Goal: Find specific page/section: Find specific page/section

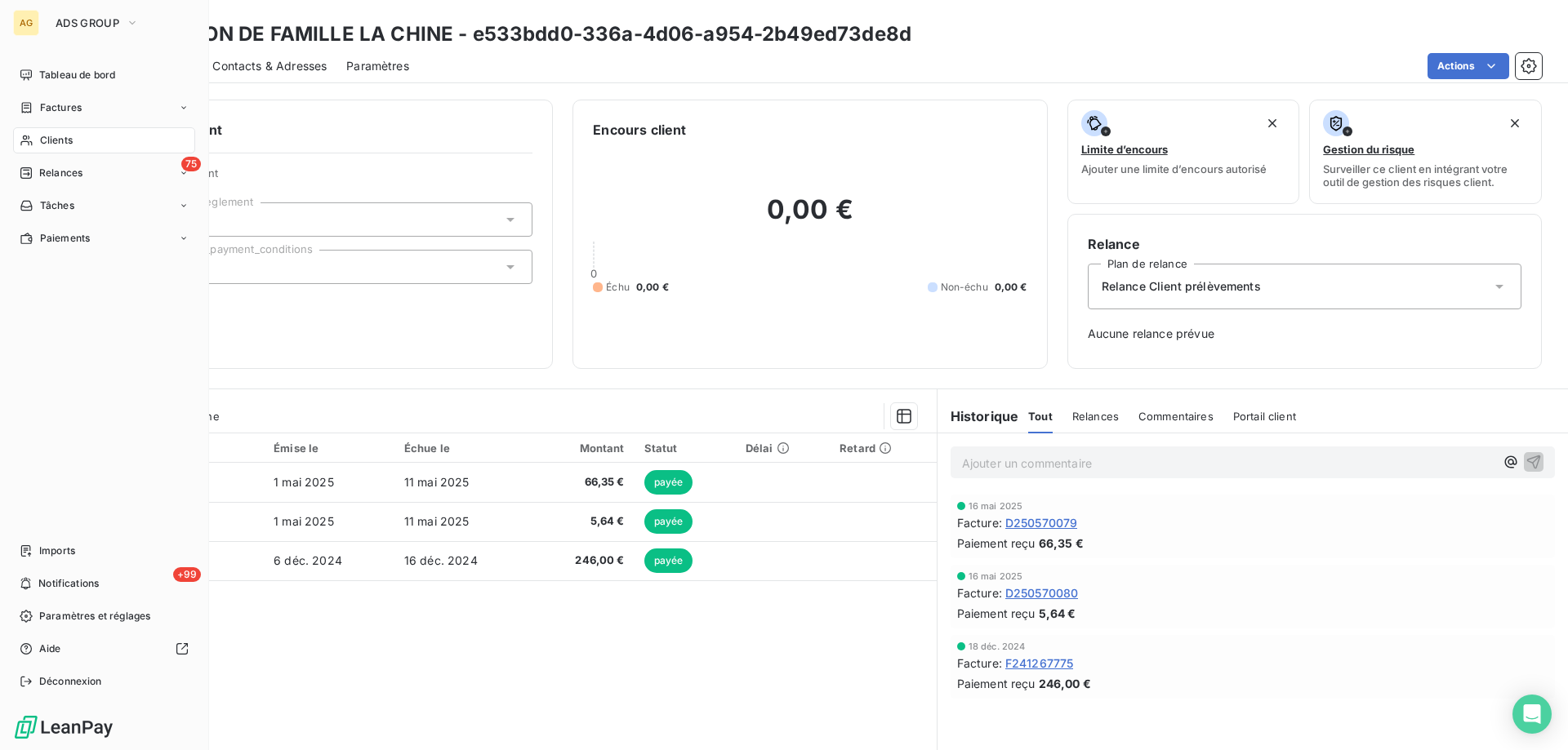
click at [58, 142] on span "Clients" at bounding box center [56, 140] width 33 height 14
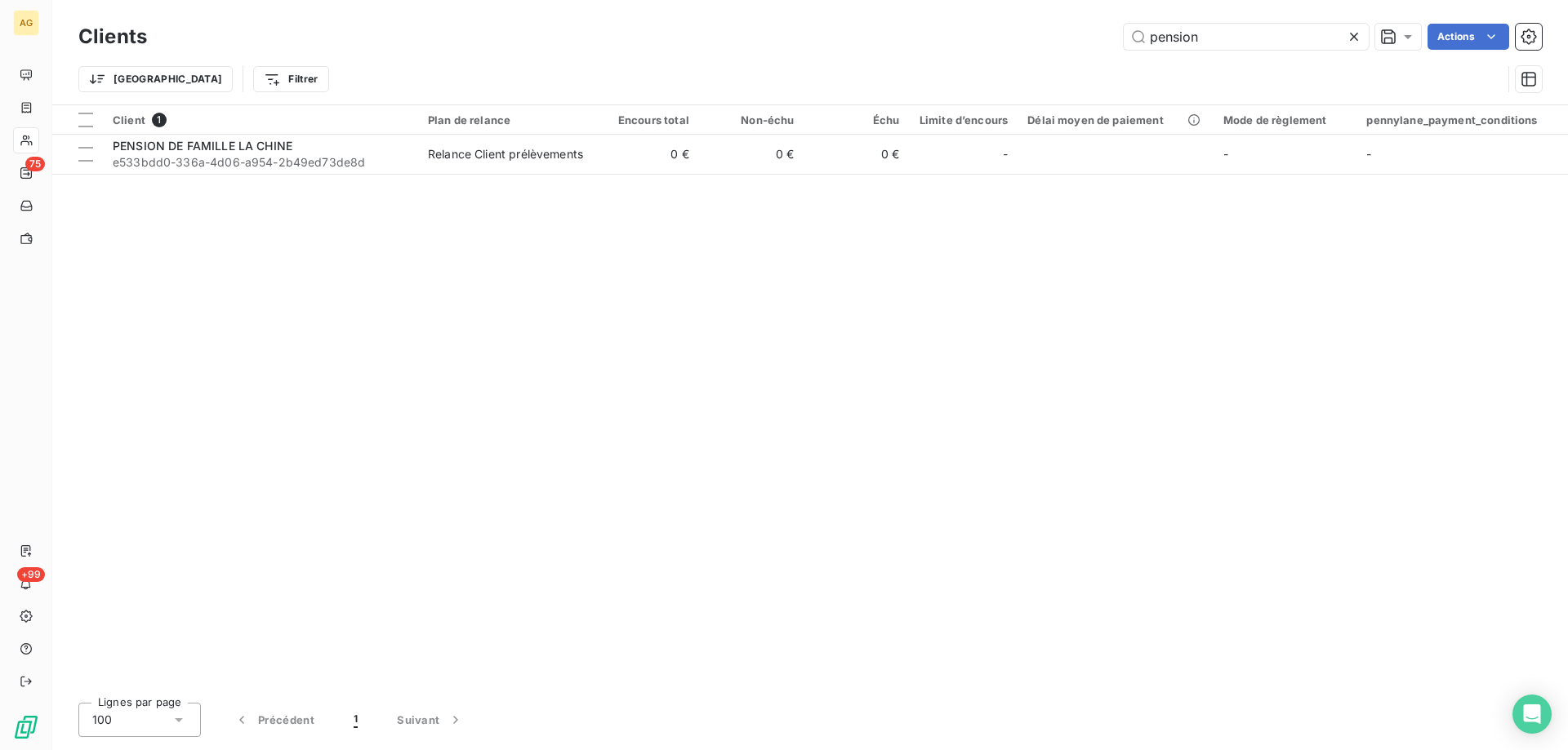
drag, startPoint x: 1207, startPoint y: 41, endPoint x: 1007, endPoint y: 52, distance: 200.3
click at [1025, 52] on div "Clients pension Actions" at bounding box center [810, 36] width 1463 height 35
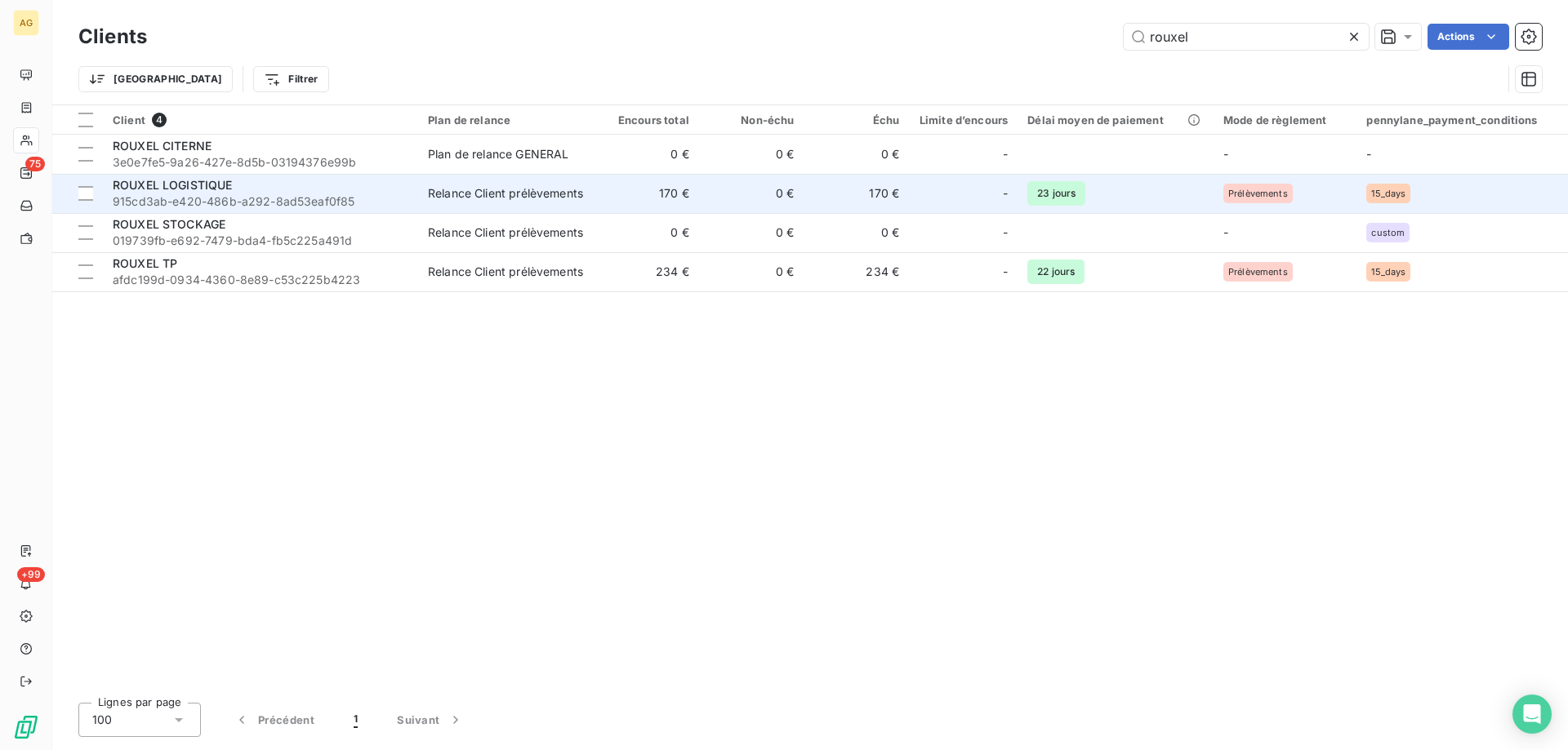
type input "rouxel"
click at [149, 186] on span "ROUXEL LOGISTIQUE" at bounding box center [173, 185] width 120 height 13
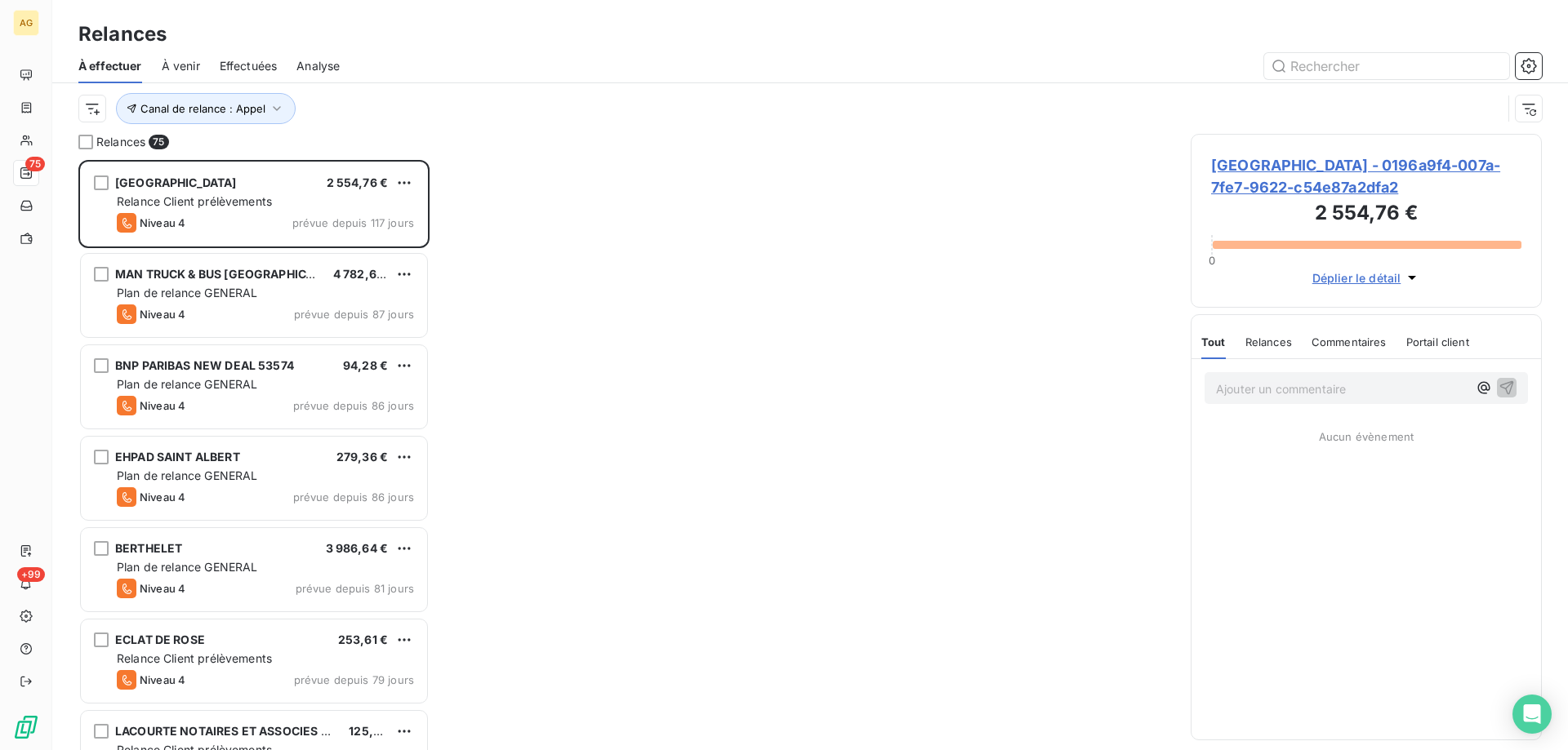
scroll to position [578, 339]
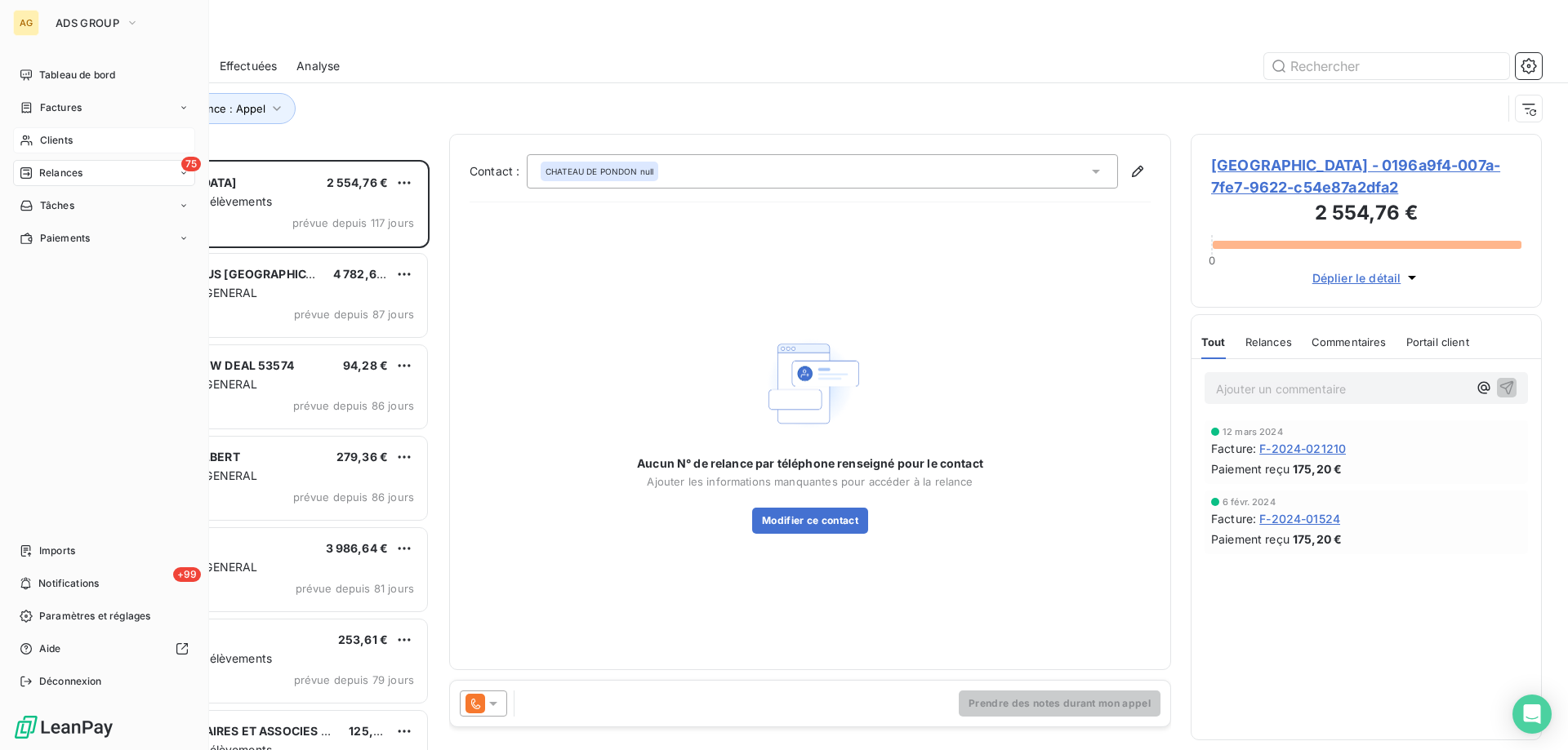
click at [38, 137] on div "Clients" at bounding box center [104, 140] width 182 height 26
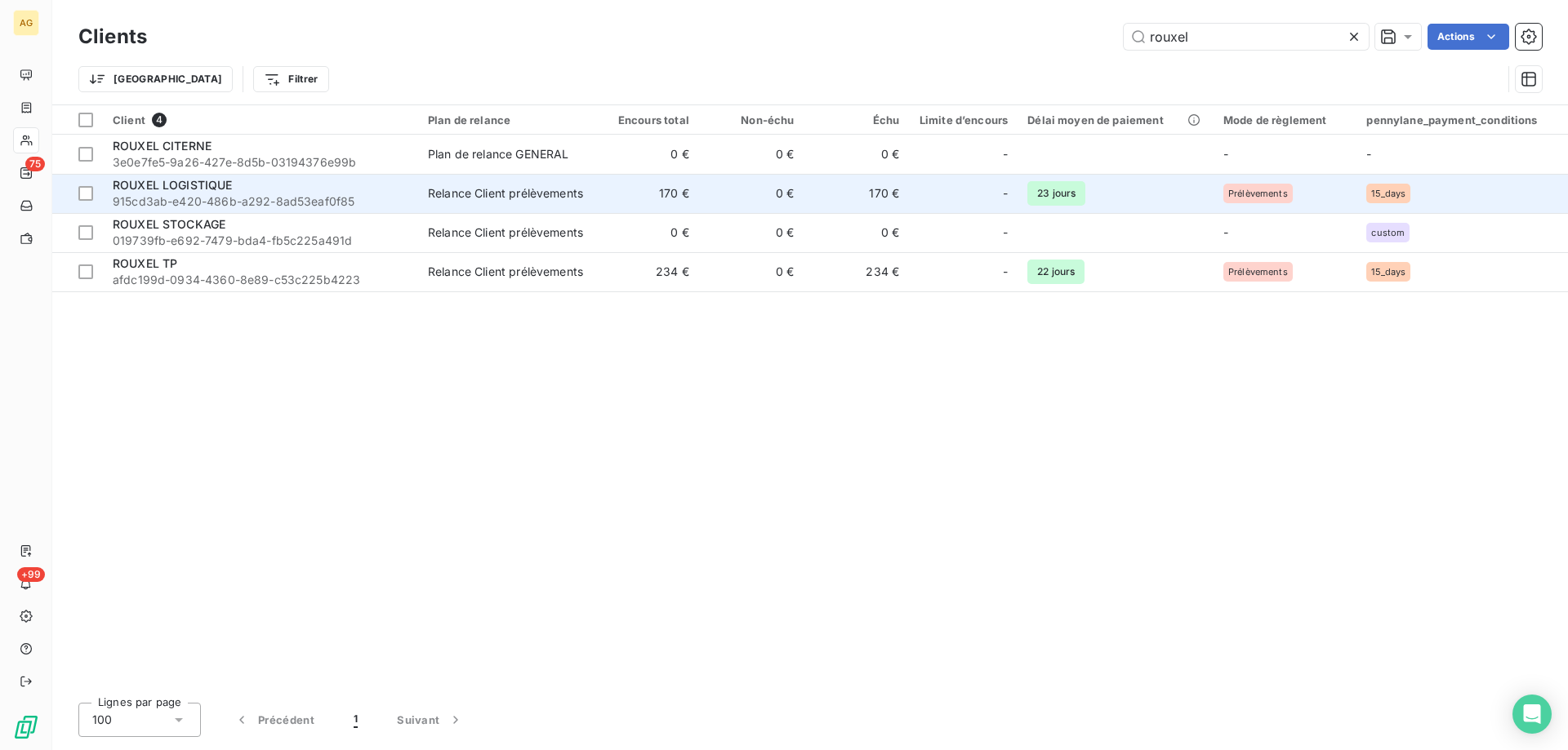
type input "rouxel"
click at [231, 190] on span "ROUXEL LOGISTIQUE" at bounding box center [173, 185] width 120 height 13
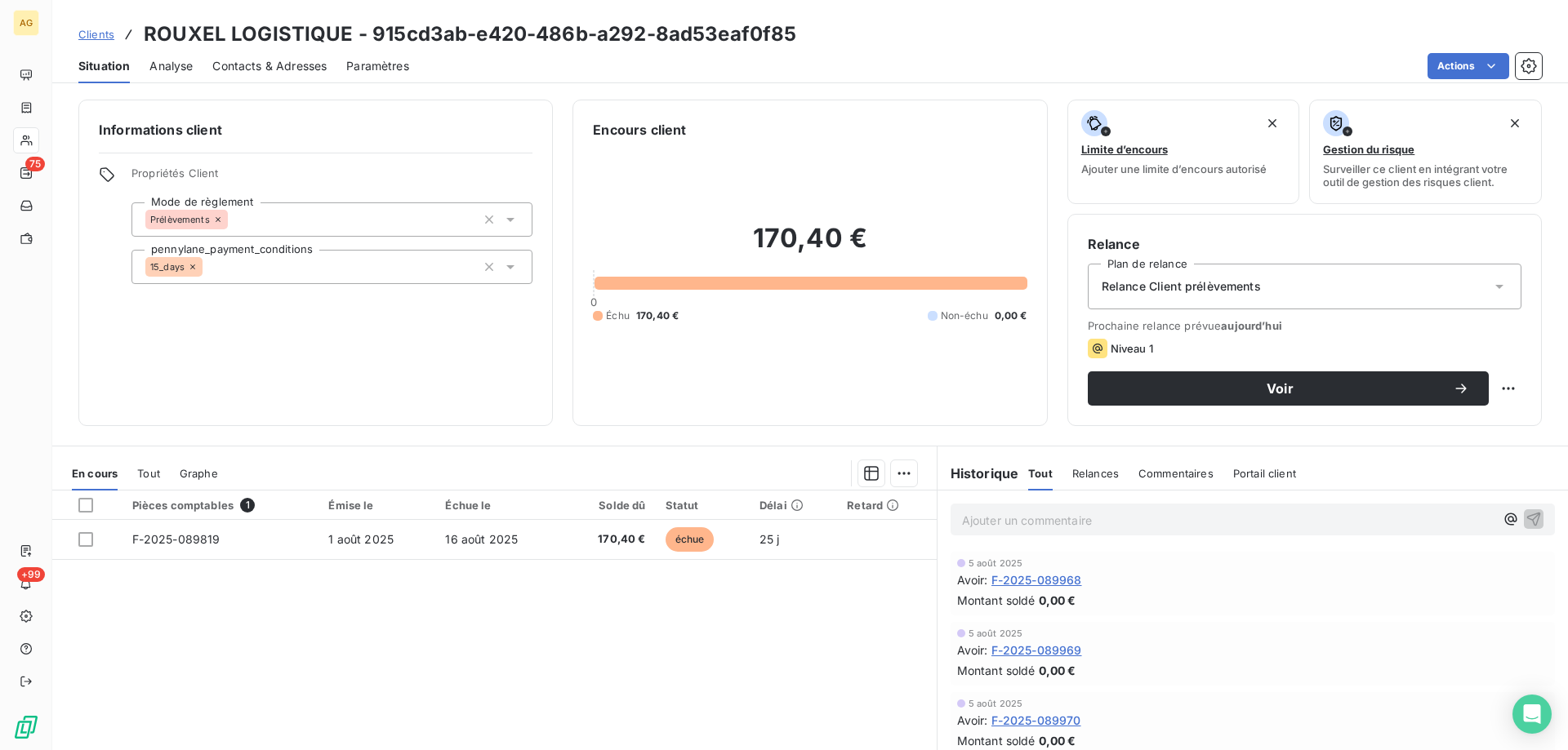
click at [147, 475] on html "AG 75 +99 Clients ROUXEL LOGISTIQUE - 915cd3ab-e420-486b-a292-8ad53eaf0f85 Situ…" at bounding box center [784, 375] width 1568 height 750
click at [156, 478] on span "Tout" at bounding box center [149, 473] width 23 height 13
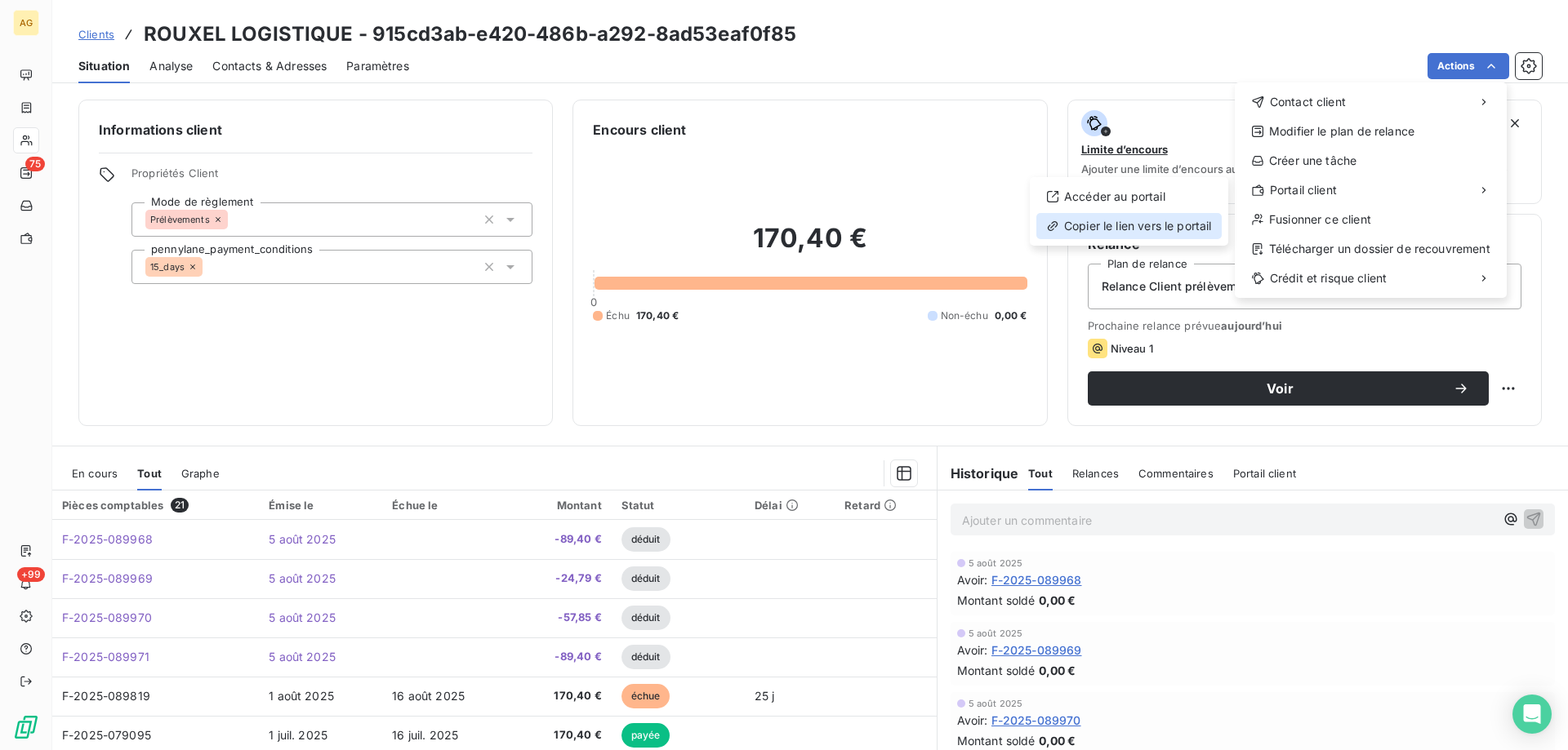
click at [1100, 231] on div "Copier le lien vers le portail" at bounding box center [1129, 226] width 186 height 26
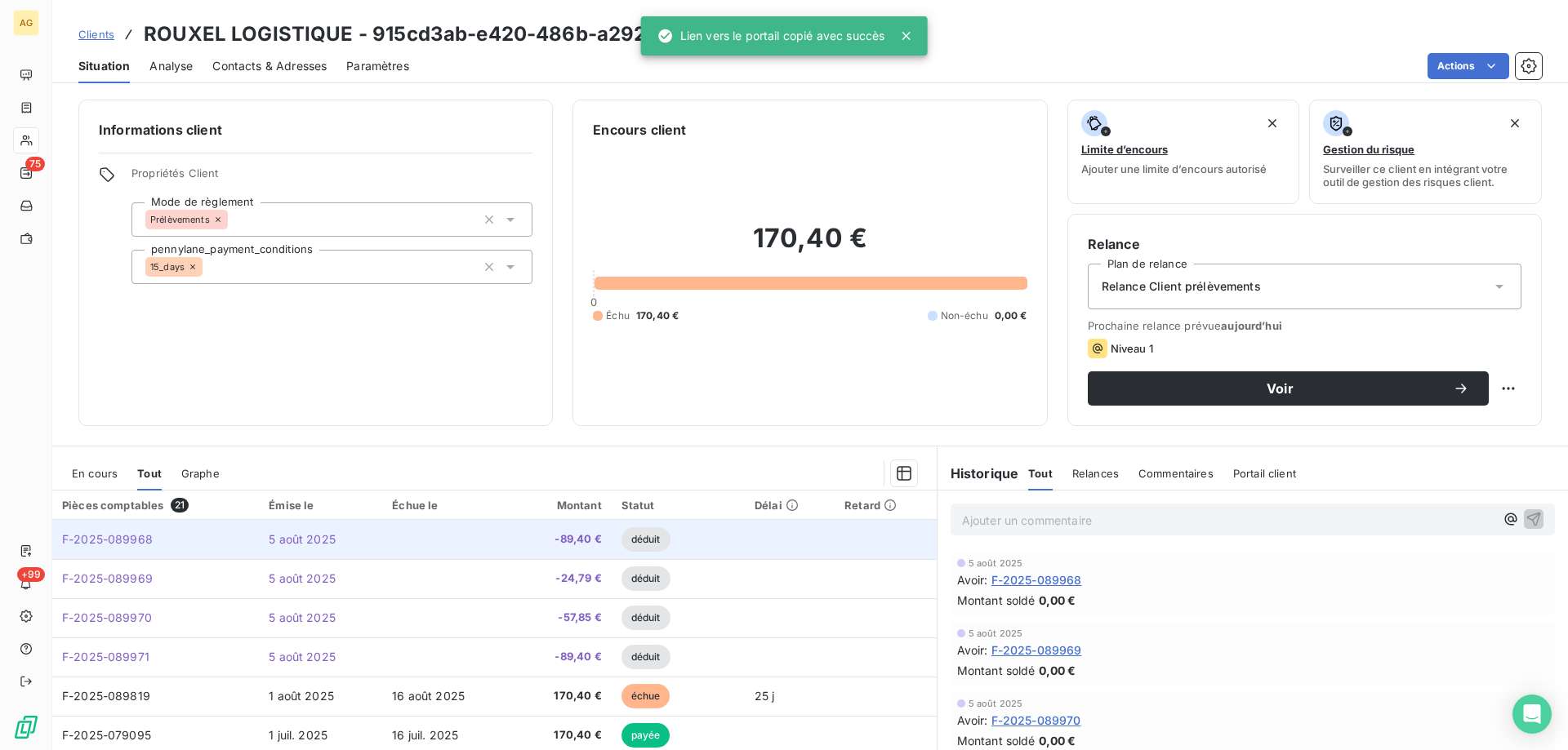
click at [96, 544] on span "F-2025-089968" at bounding box center [107, 539] width 90 height 13
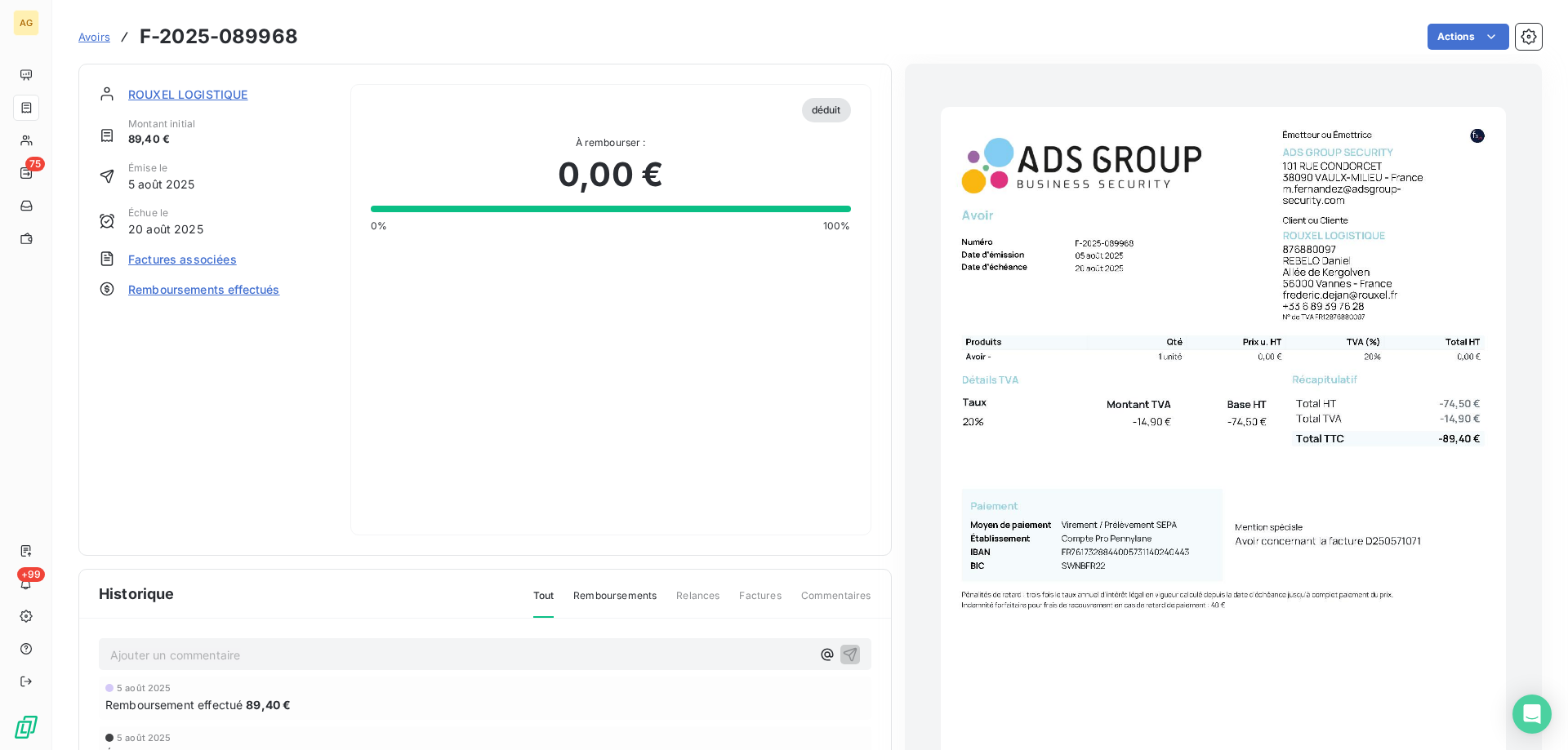
click at [1262, 377] on img "button" at bounding box center [1224, 506] width 565 height 798
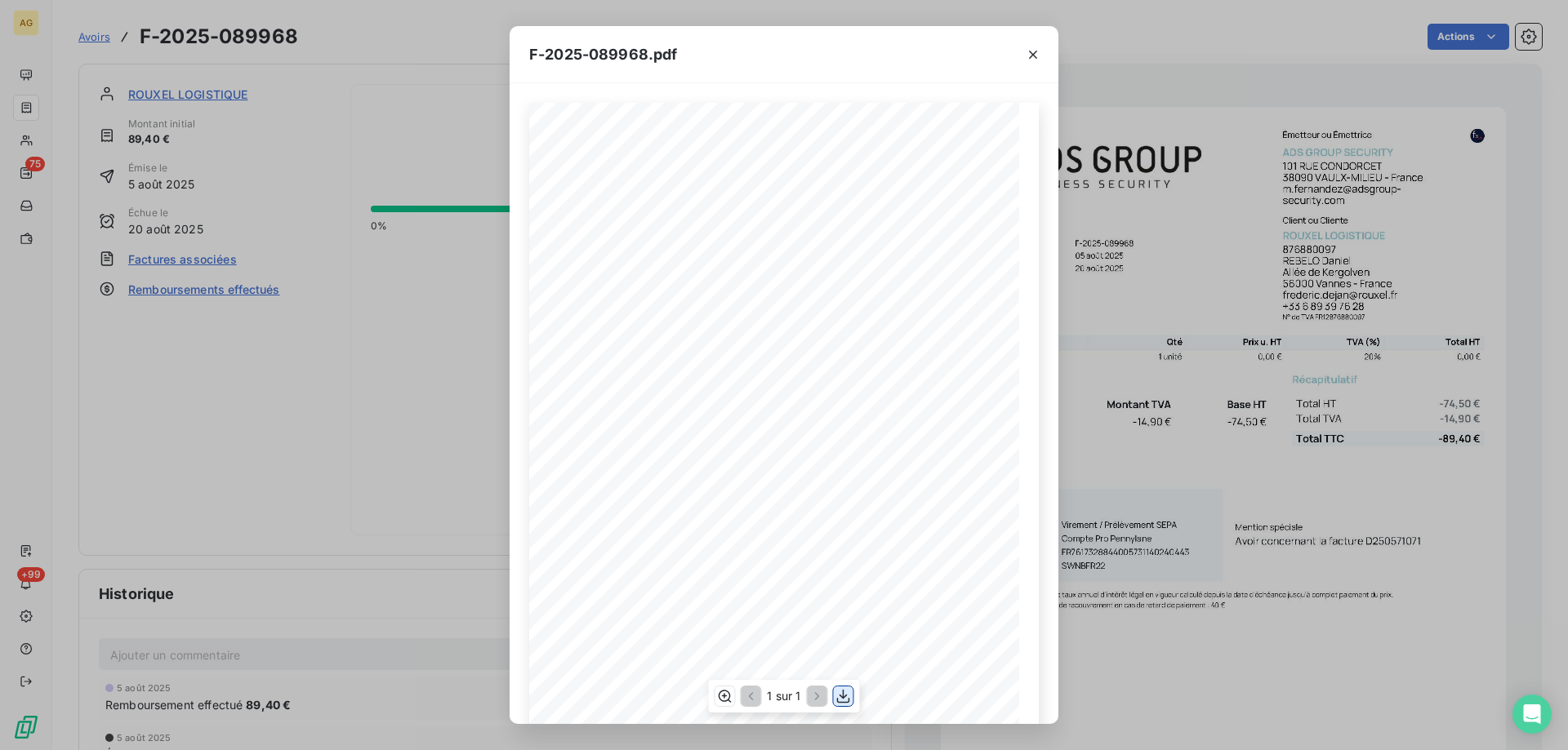
click at [846, 696] on icon "button" at bounding box center [843, 697] width 13 height 13
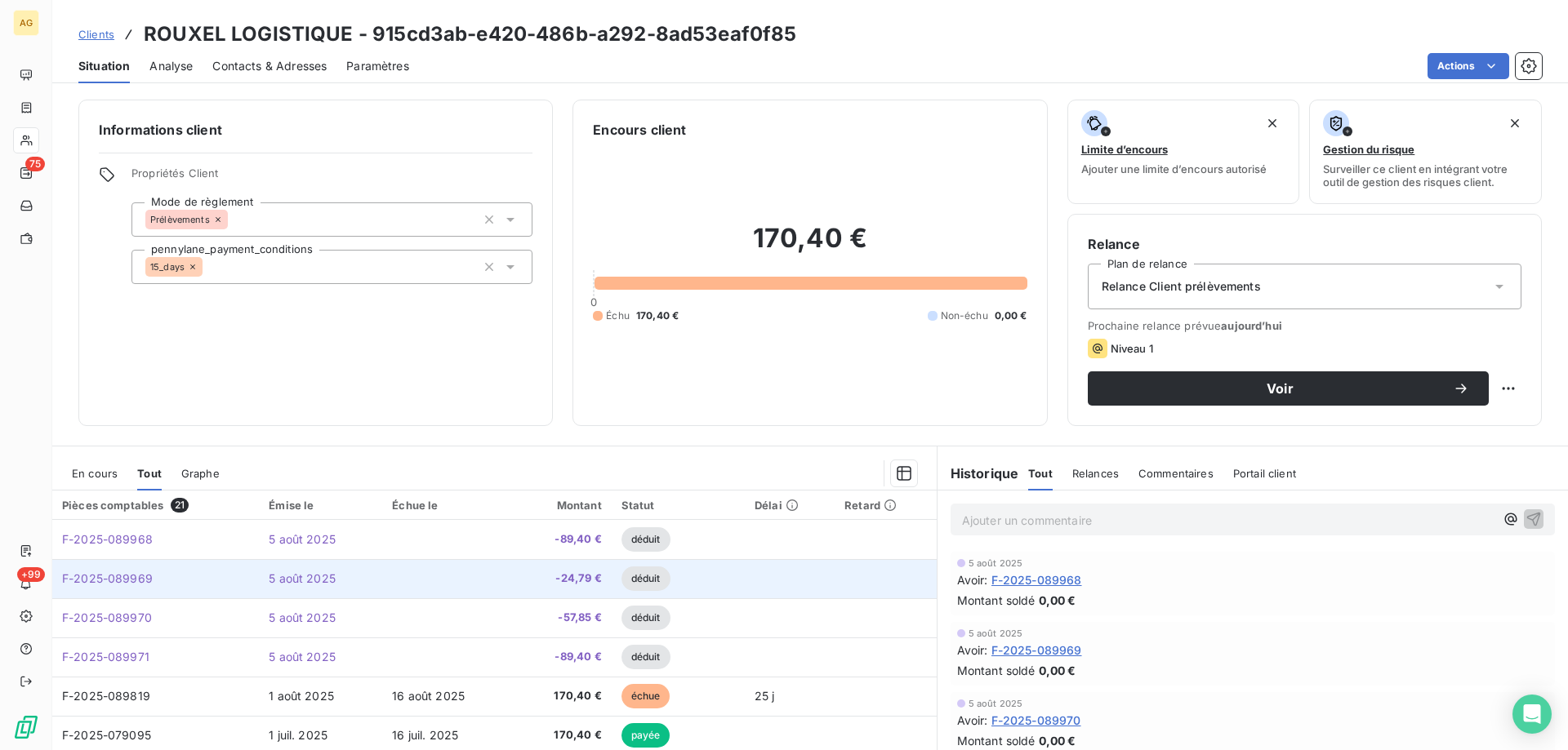
click at [129, 580] on span "F-2025-089969" at bounding box center [107, 578] width 90 height 13
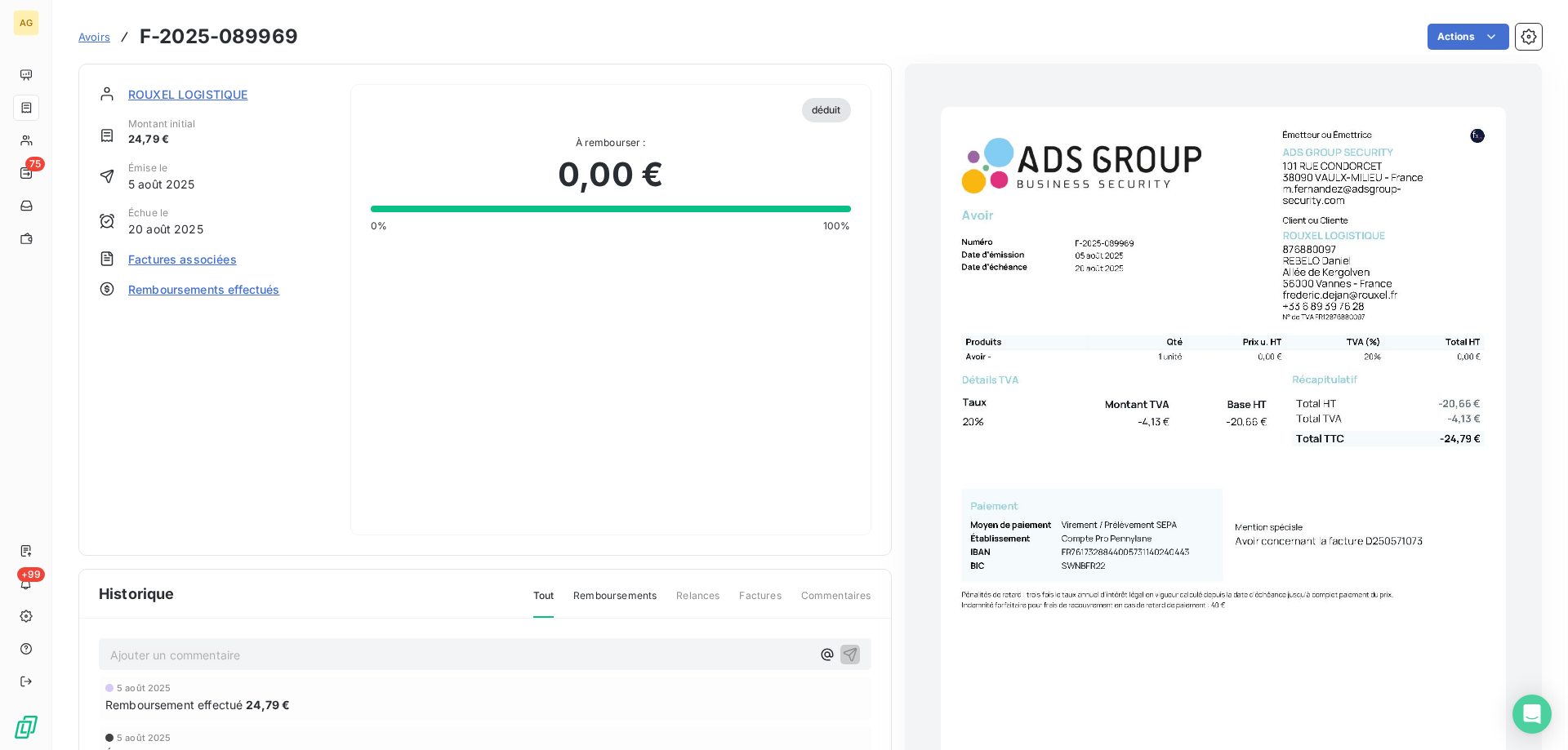
click at [1128, 493] on img "button" at bounding box center [1224, 506] width 565 height 798
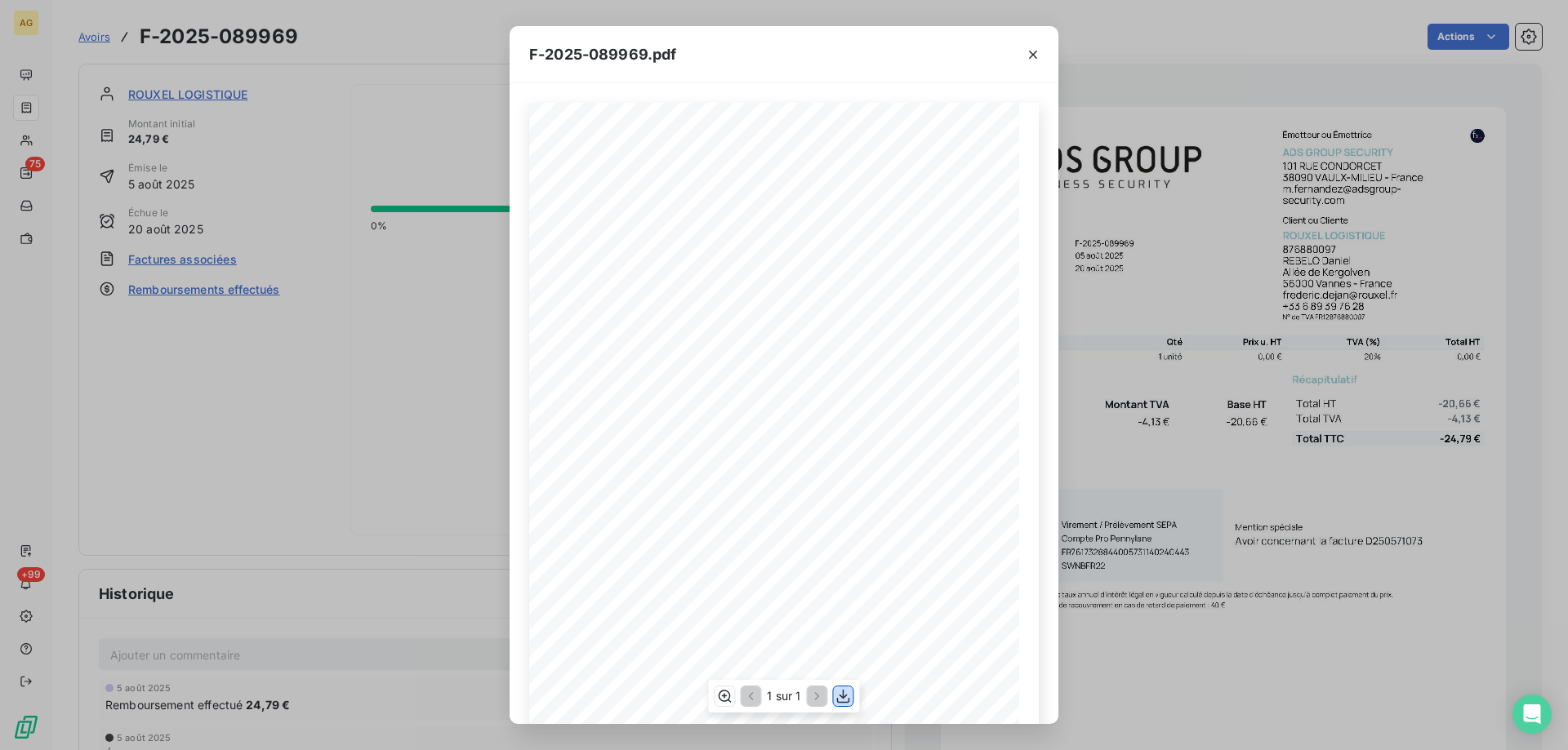
drag, startPoint x: 844, startPoint y: 694, endPoint x: 846, endPoint y: 680, distance: 14.1
click at [846, 694] on icon "button" at bounding box center [843, 696] width 16 height 16
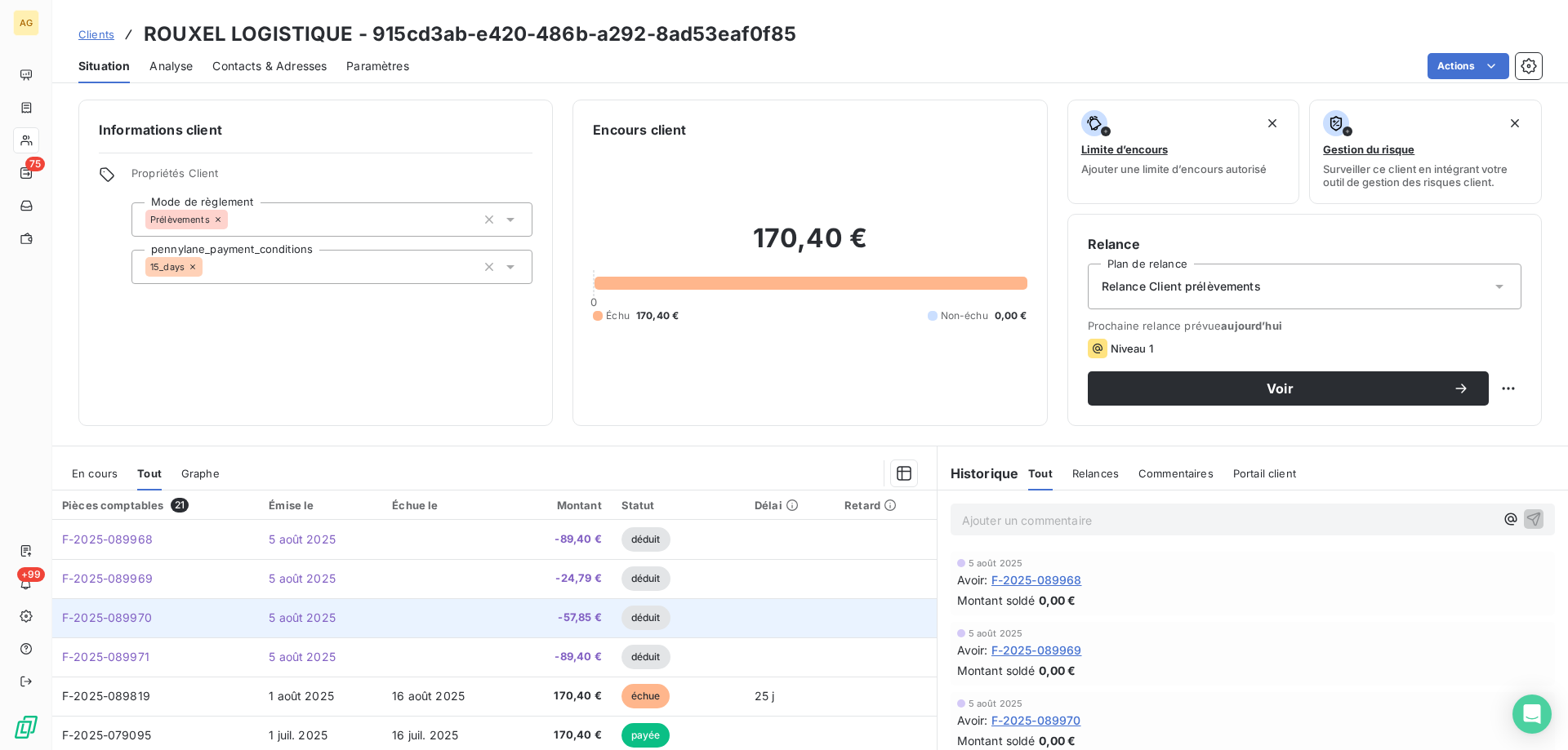
click at [111, 611] on span "F-2025-089970" at bounding box center [107, 618] width 89 height 13
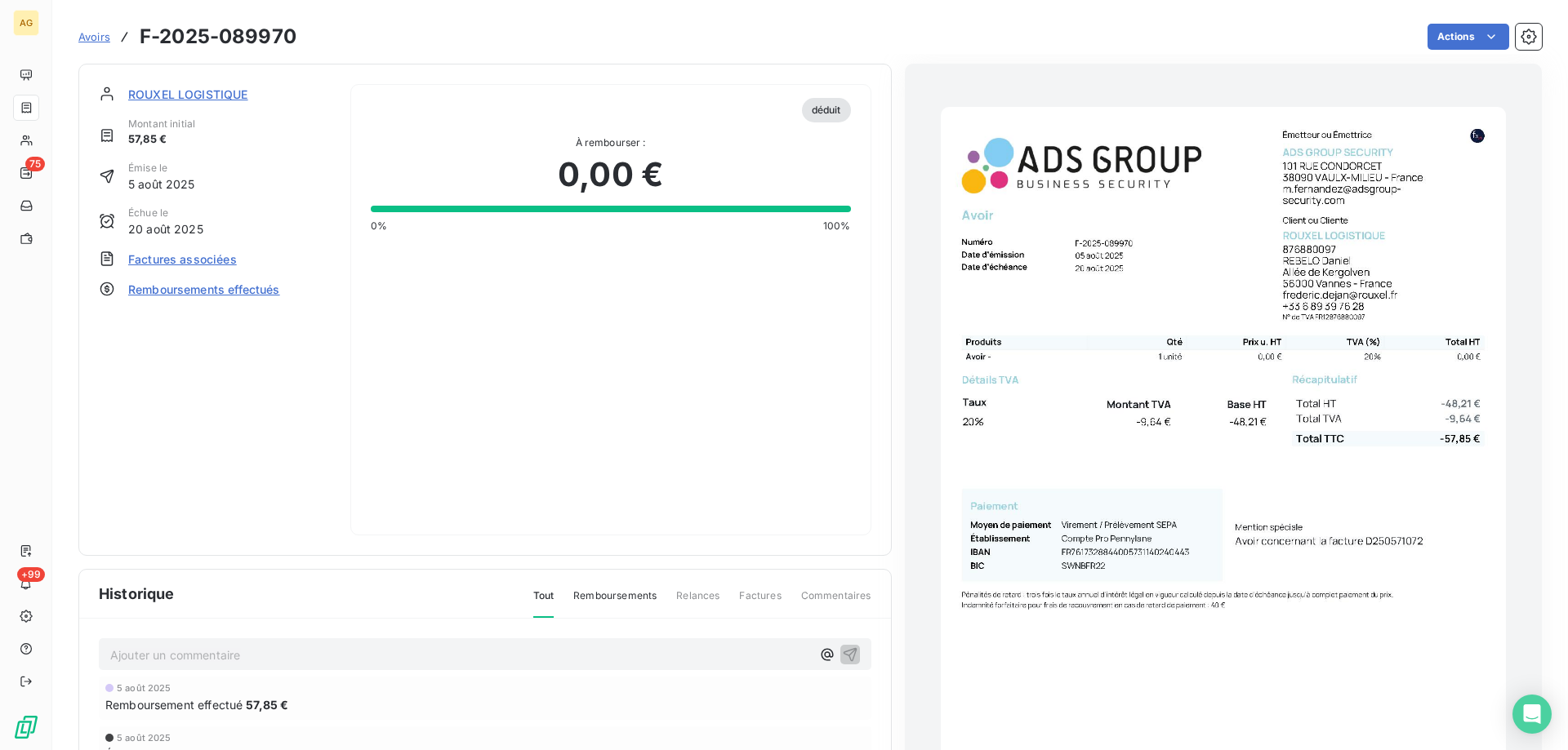
click at [1299, 402] on img "button" at bounding box center [1224, 506] width 565 height 798
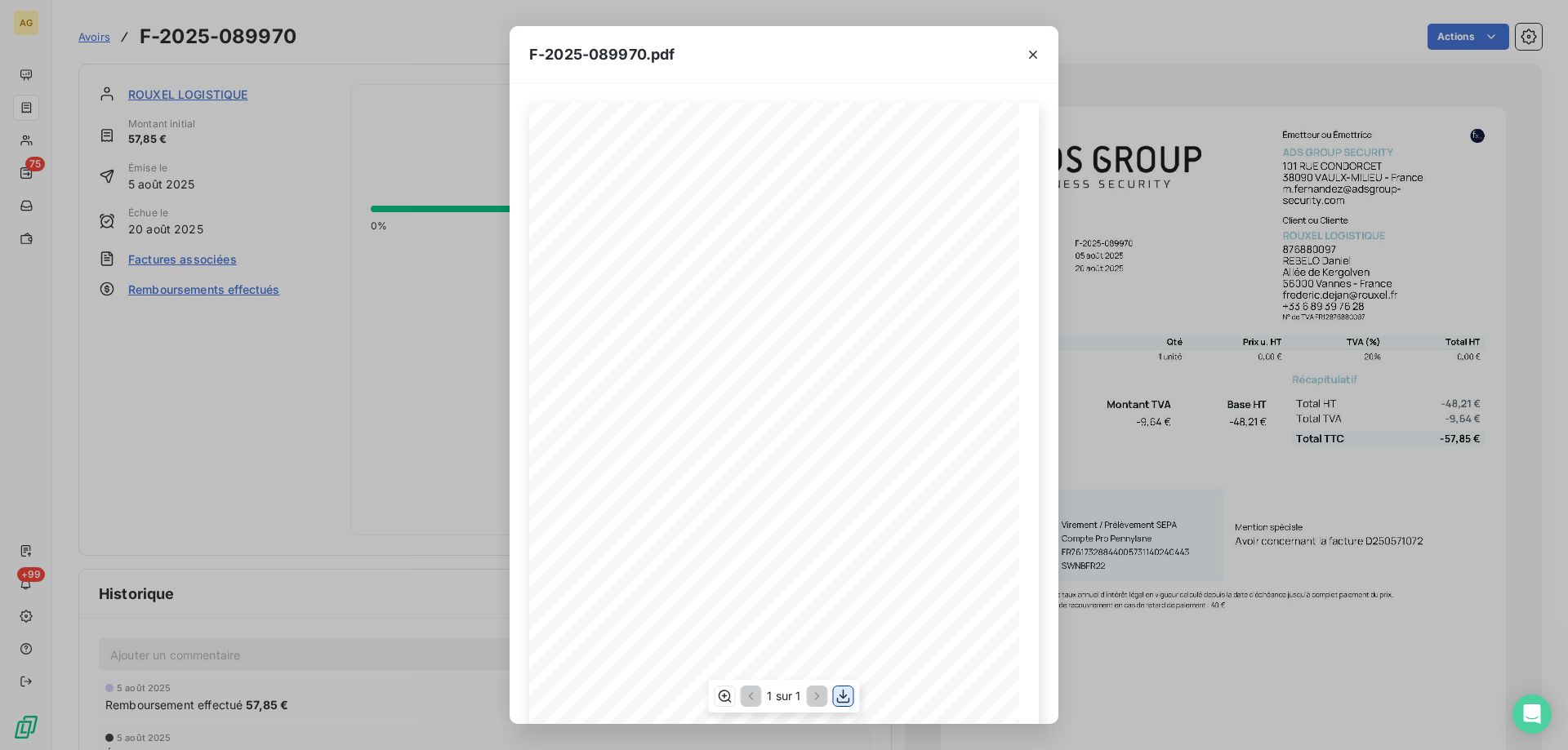
click at [846, 701] on icon "button" at bounding box center [843, 696] width 16 height 16
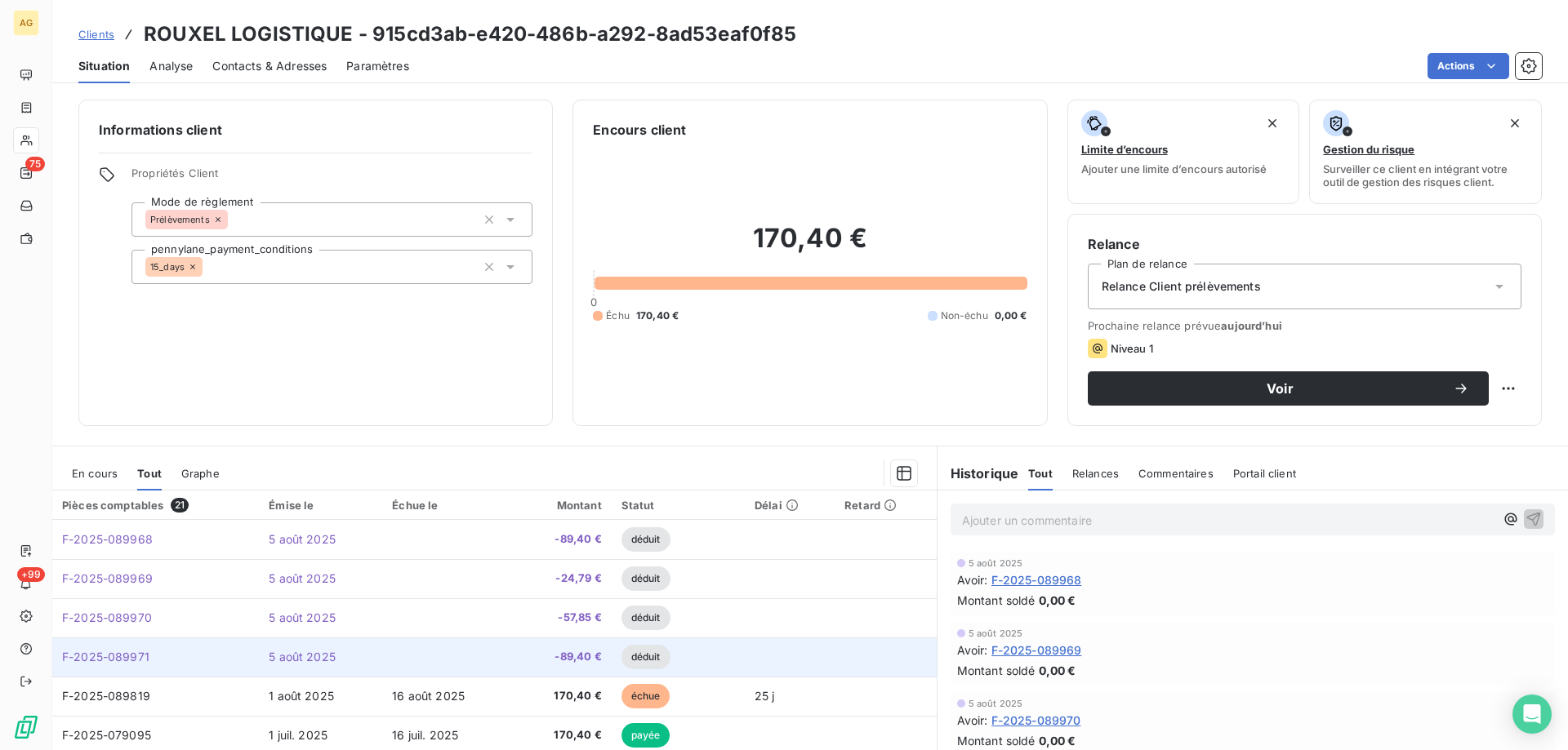
click at [111, 655] on span "F-2025-089971" at bounding box center [106, 656] width 88 height 13
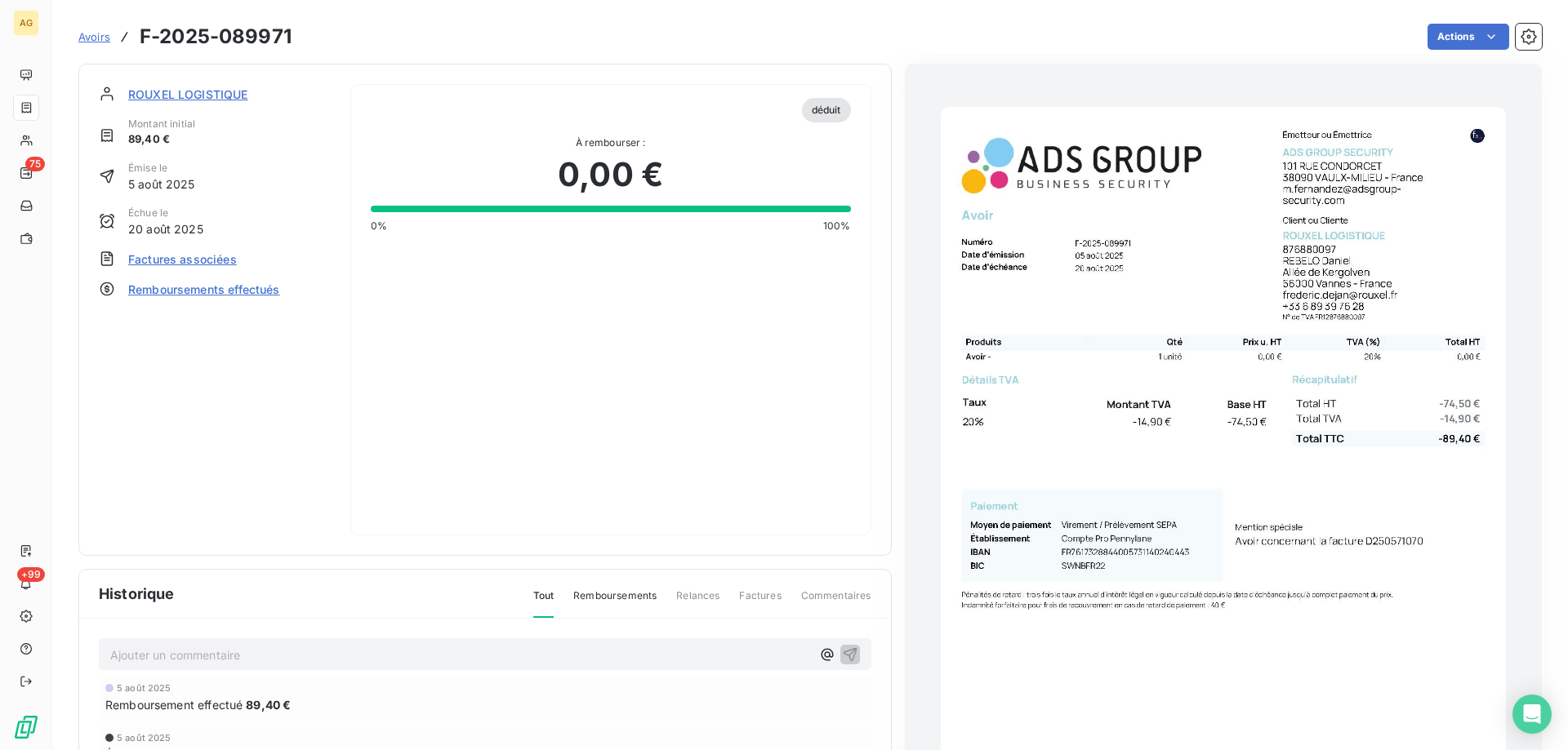
click at [1094, 459] on img "button" at bounding box center [1224, 506] width 565 height 798
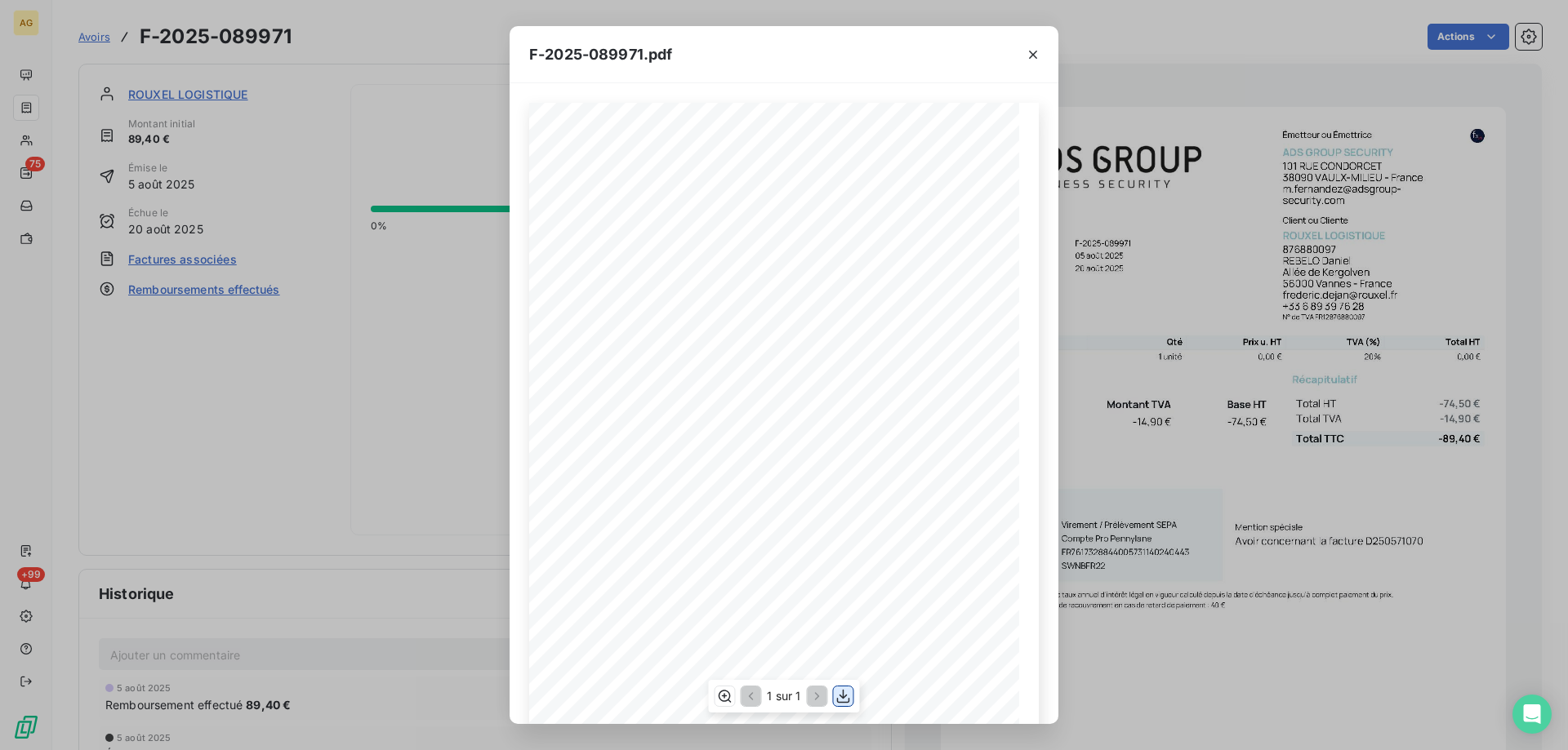
click at [846, 694] on icon "button" at bounding box center [843, 696] width 16 height 16
drag, startPoint x: 1035, startPoint y: 49, endPoint x: 990, endPoint y: 80, distance: 54.6
click at [1035, 49] on icon "button" at bounding box center [1032, 54] width 16 height 16
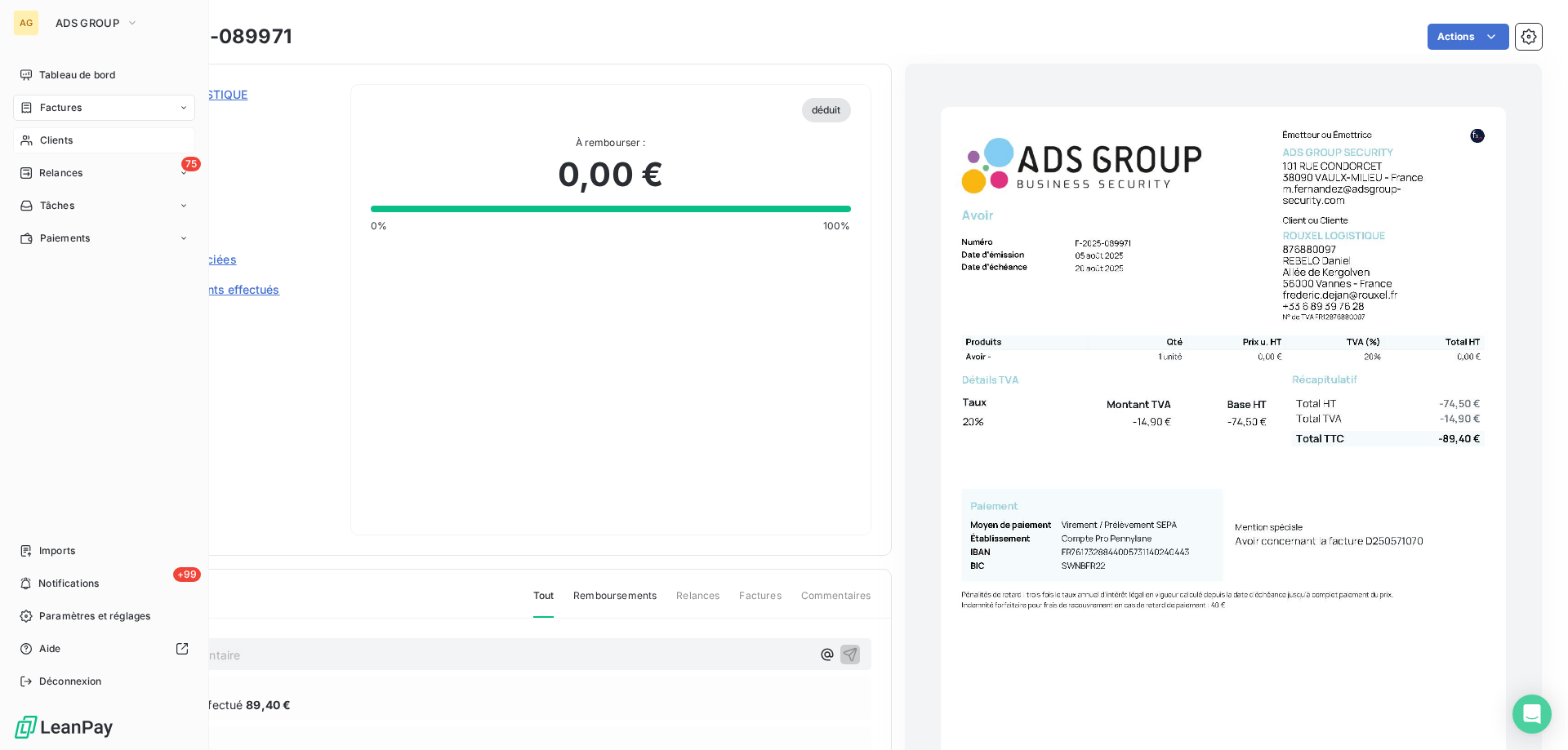
click at [57, 134] on span "Clients" at bounding box center [56, 140] width 33 height 14
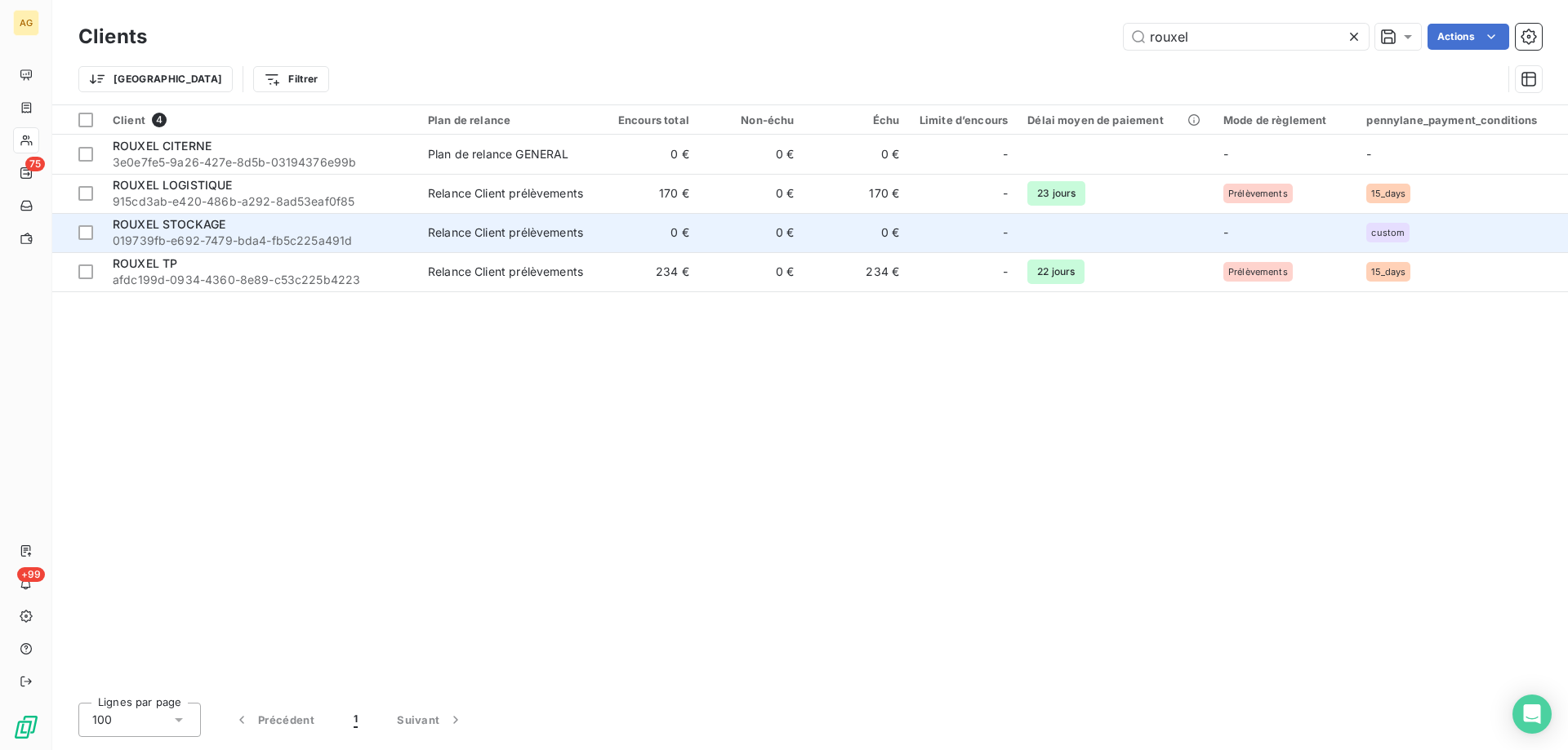
click at [190, 213] on td "ROUXEL STOCKAGE 019739fb-e692-7479-bda4-fb5c225a491d" at bounding box center [261, 233] width 316 height 39
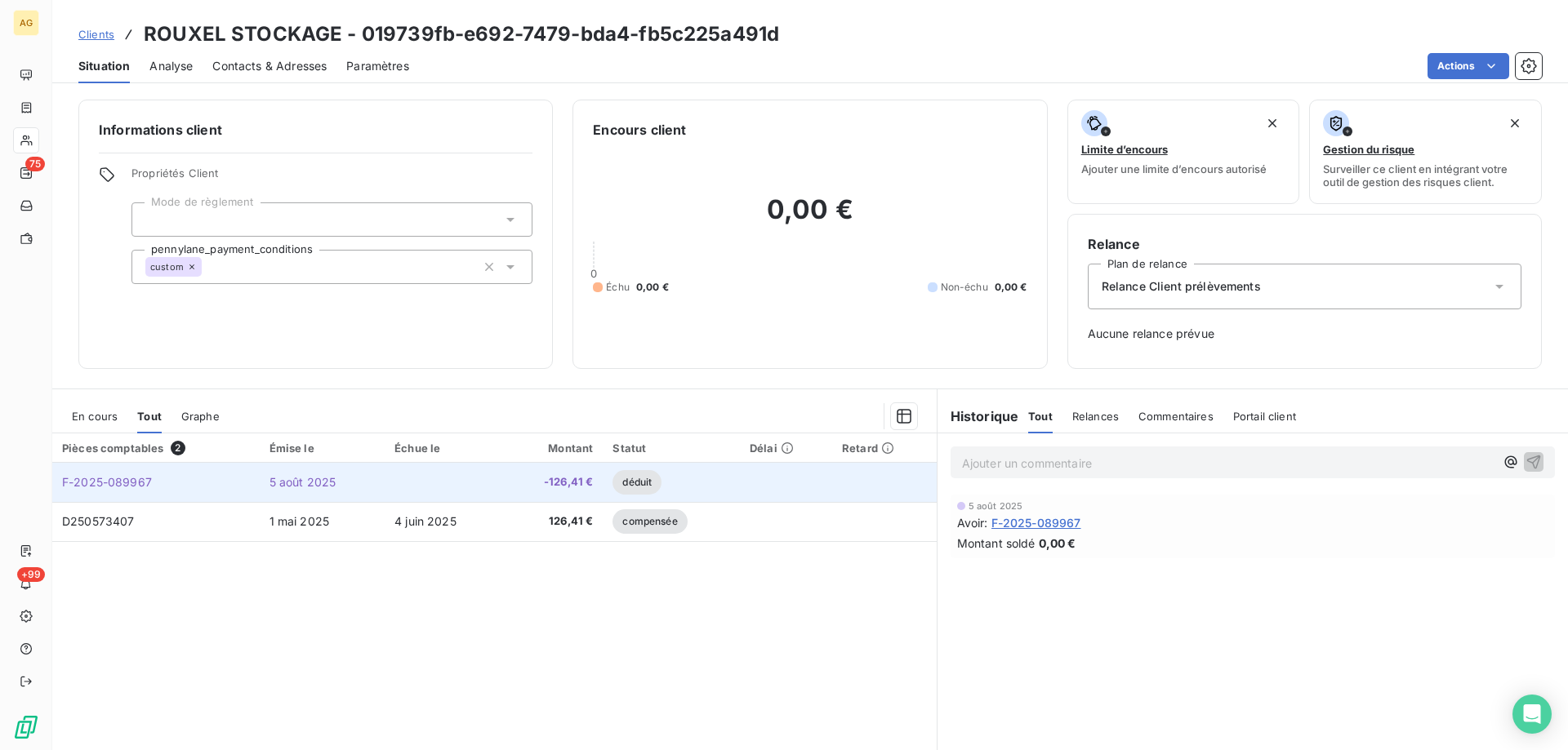
click at [105, 472] on td "F-2025-089967" at bounding box center [156, 483] width 208 height 39
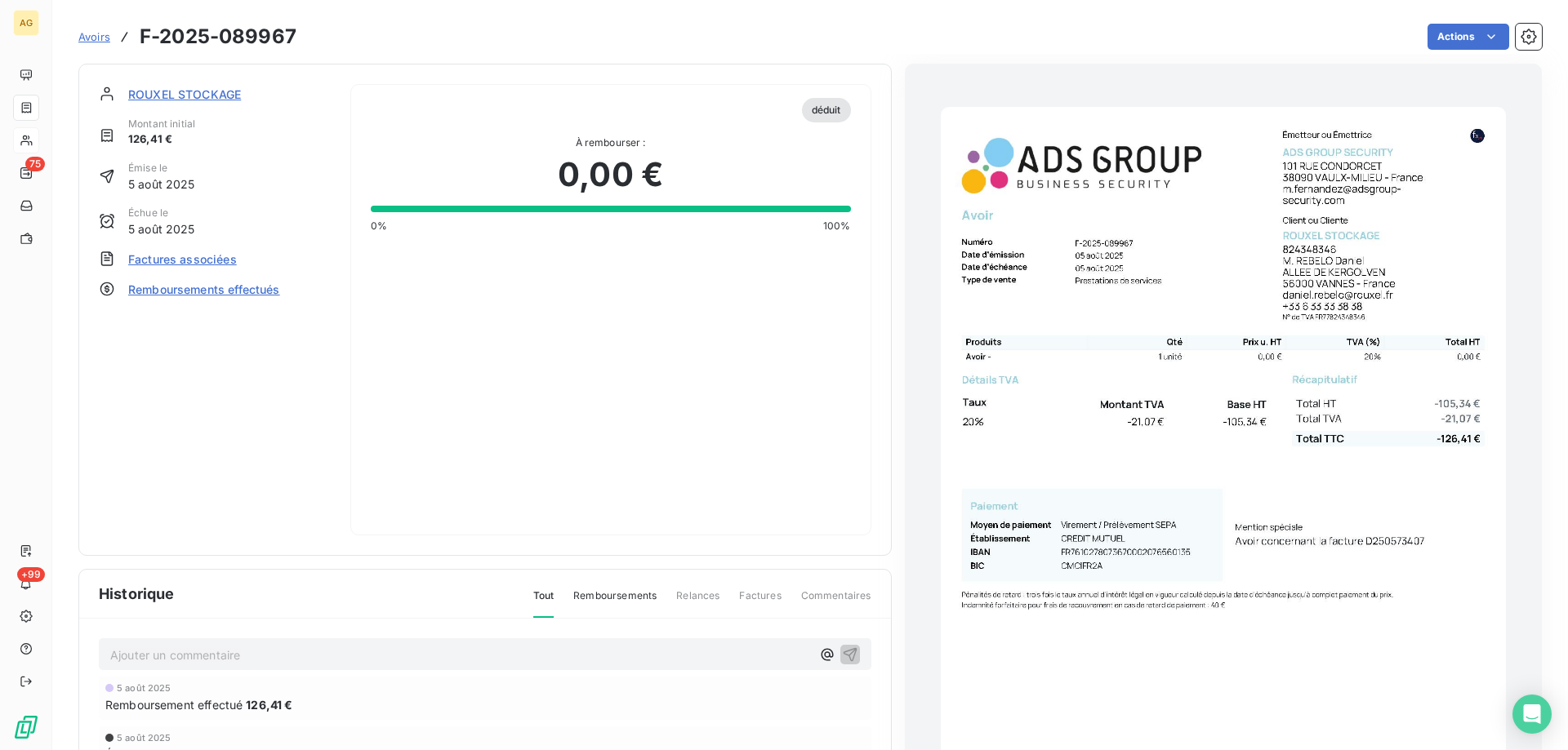
click at [1115, 342] on img "button" at bounding box center [1224, 506] width 565 height 798
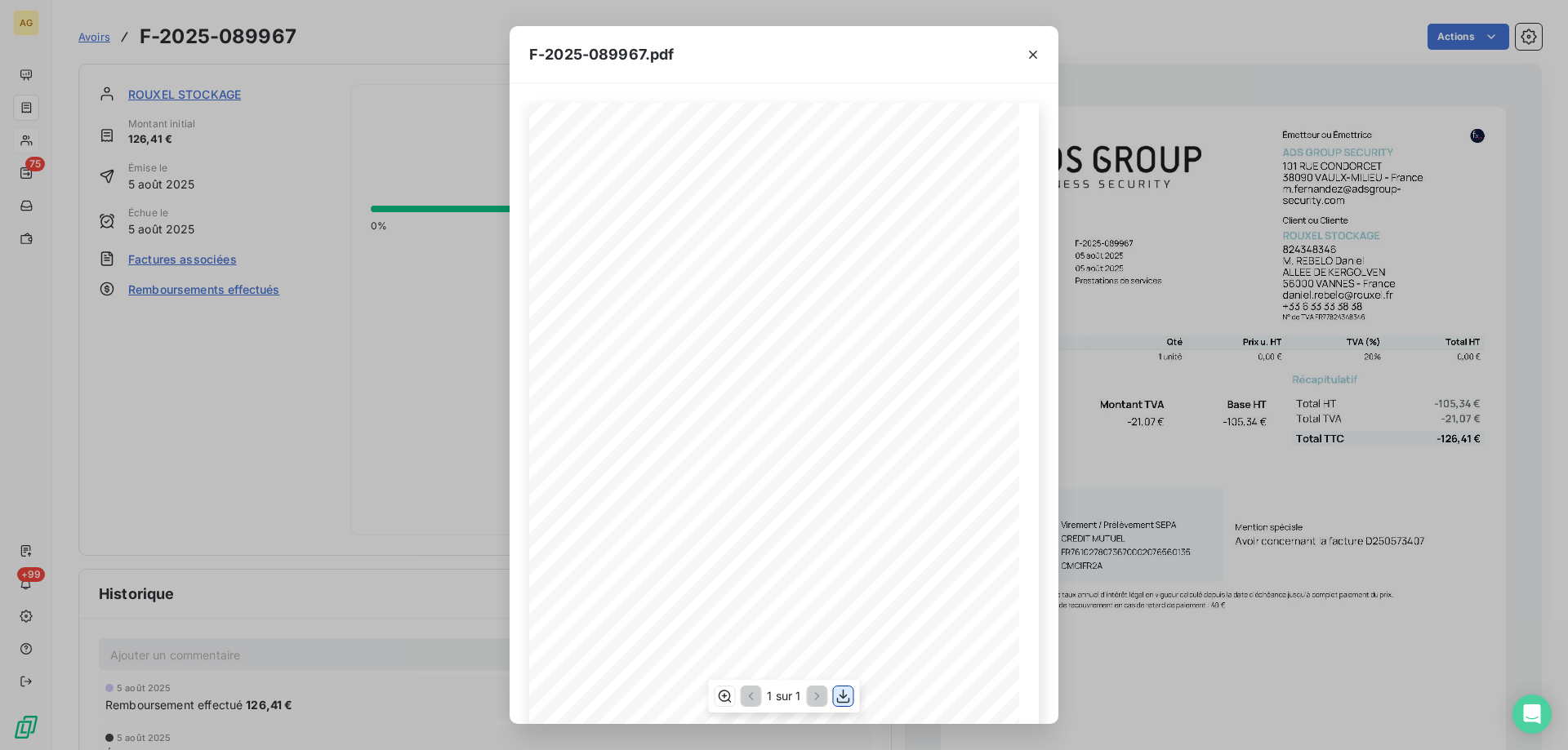
click at [841, 699] on icon "button" at bounding box center [843, 696] width 16 height 16
click at [1038, 52] on icon "button" at bounding box center [1032, 54] width 16 height 16
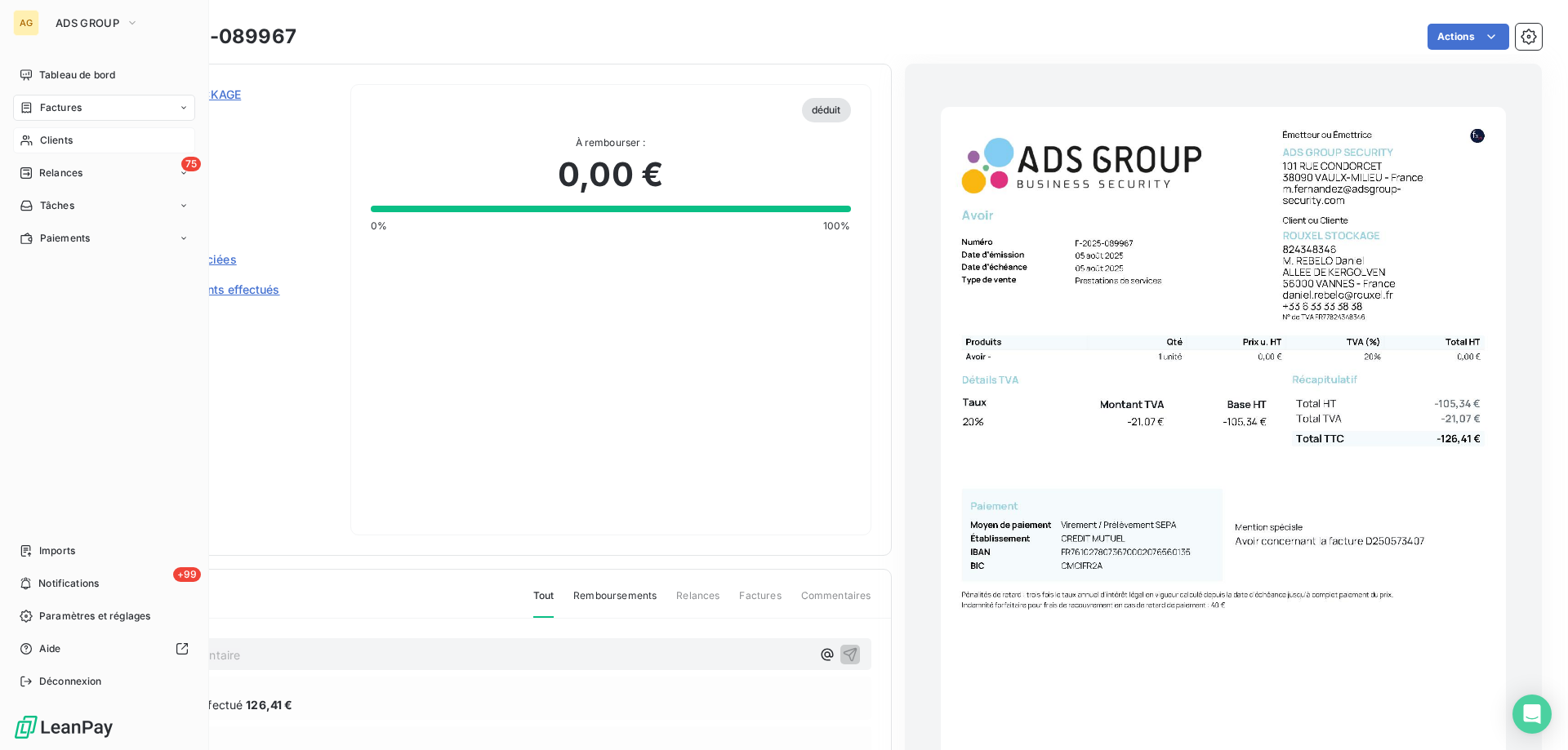
click at [55, 139] on span "Clients" at bounding box center [56, 140] width 33 height 14
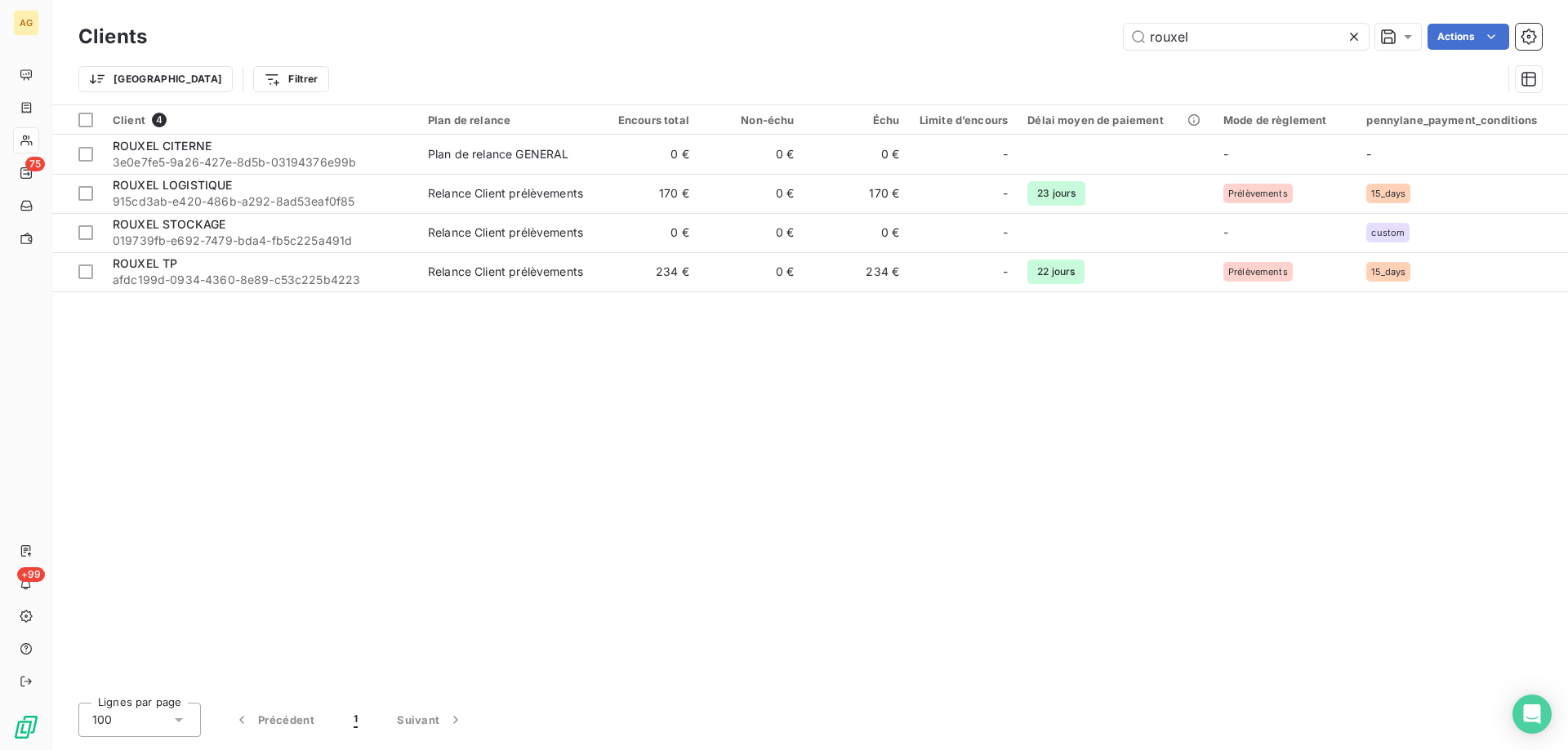
drag, startPoint x: 1230, startPoint y: 34, endPoint x: 998, endPoint y: 33, distance: 232.0
click at [998, 33] on div "rouxel Actions" at bounding box center [854, 36] width 1376 height 26
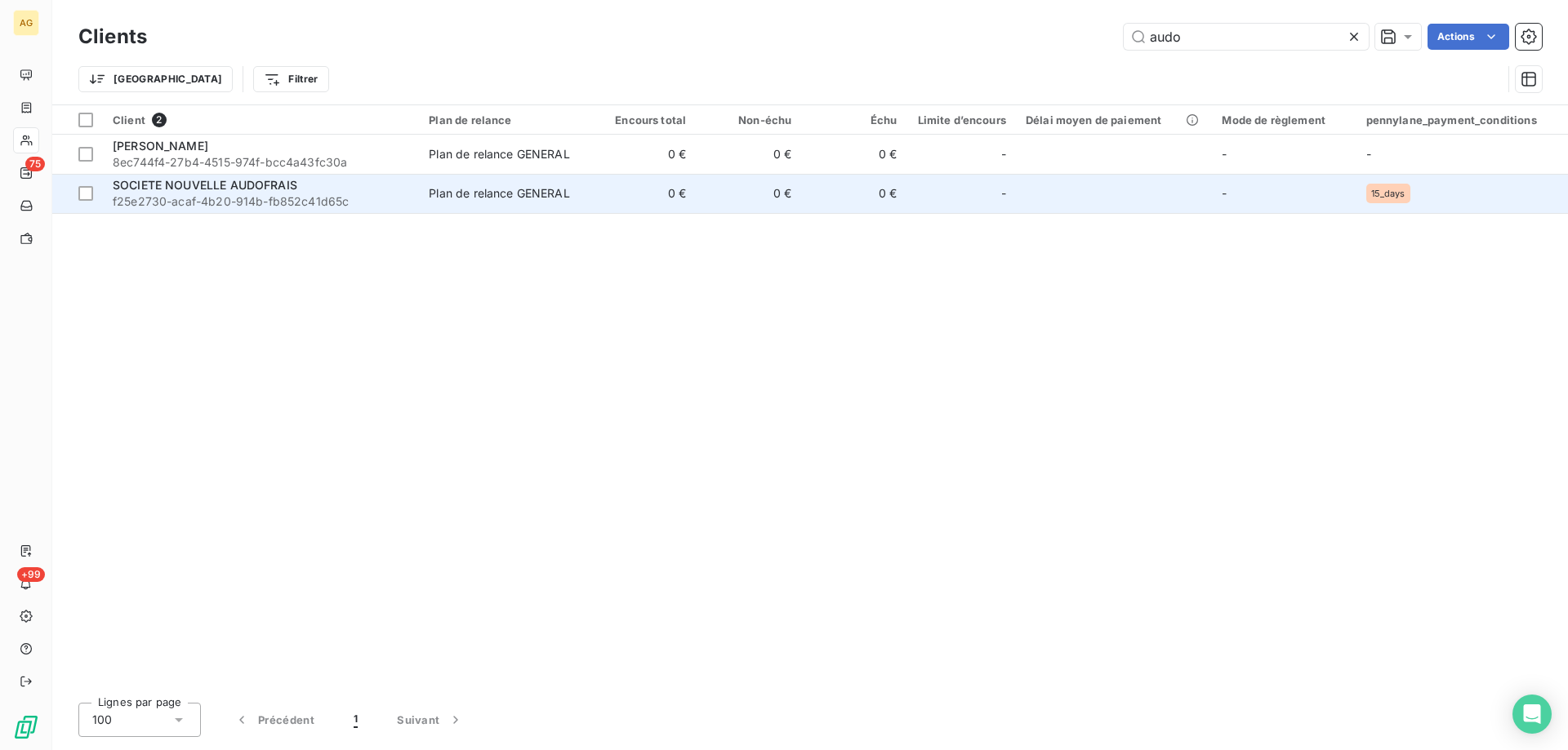
type input "audo"
click at [287, 194] on span "f25e2730-acaf-4b20-914b-fb852c41d65c" at bounding box center [261, 201] width 296 height 16
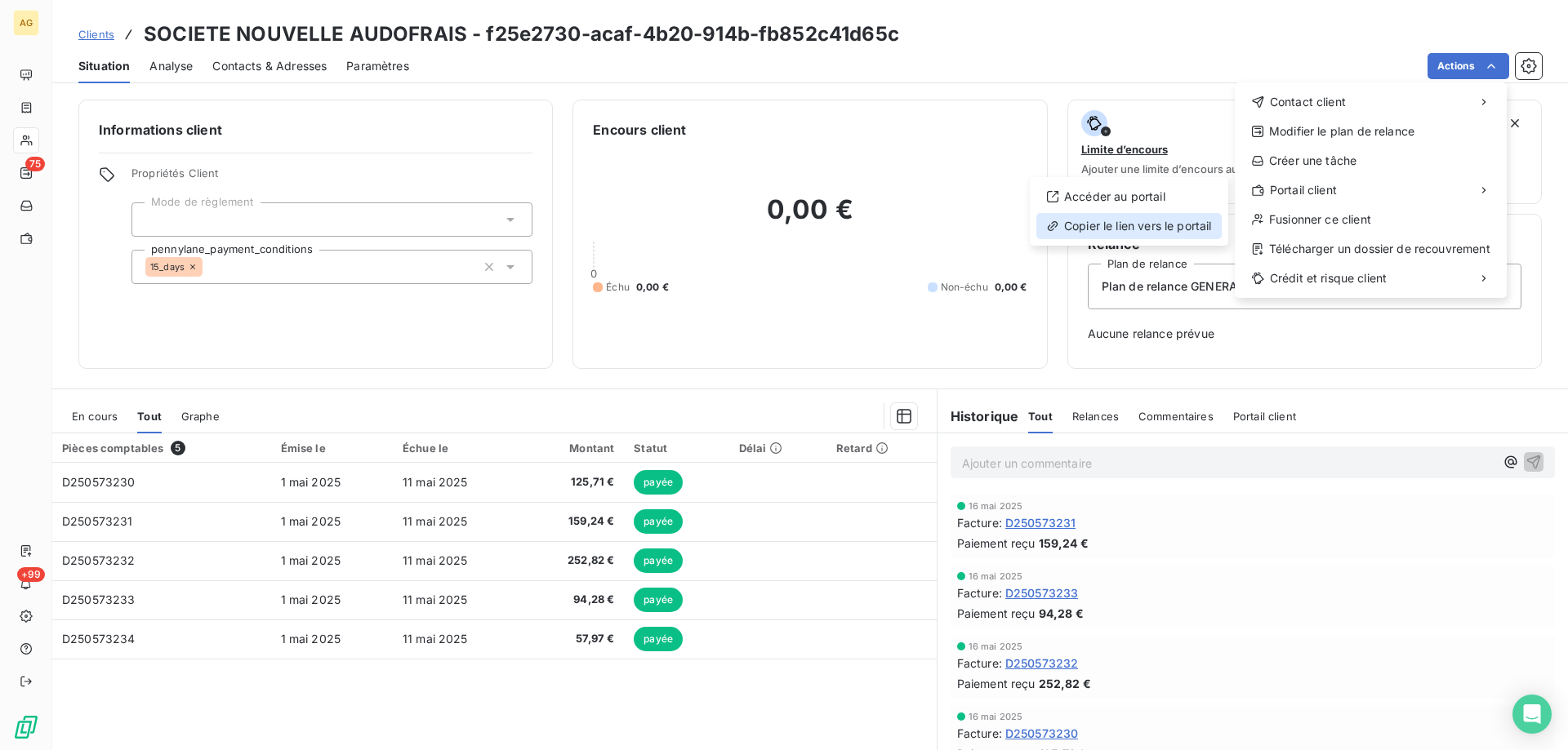
click at [1100, 219] on div "Copier le lien vers le portail" at bounding box center [1129, 226] width 186 height 26
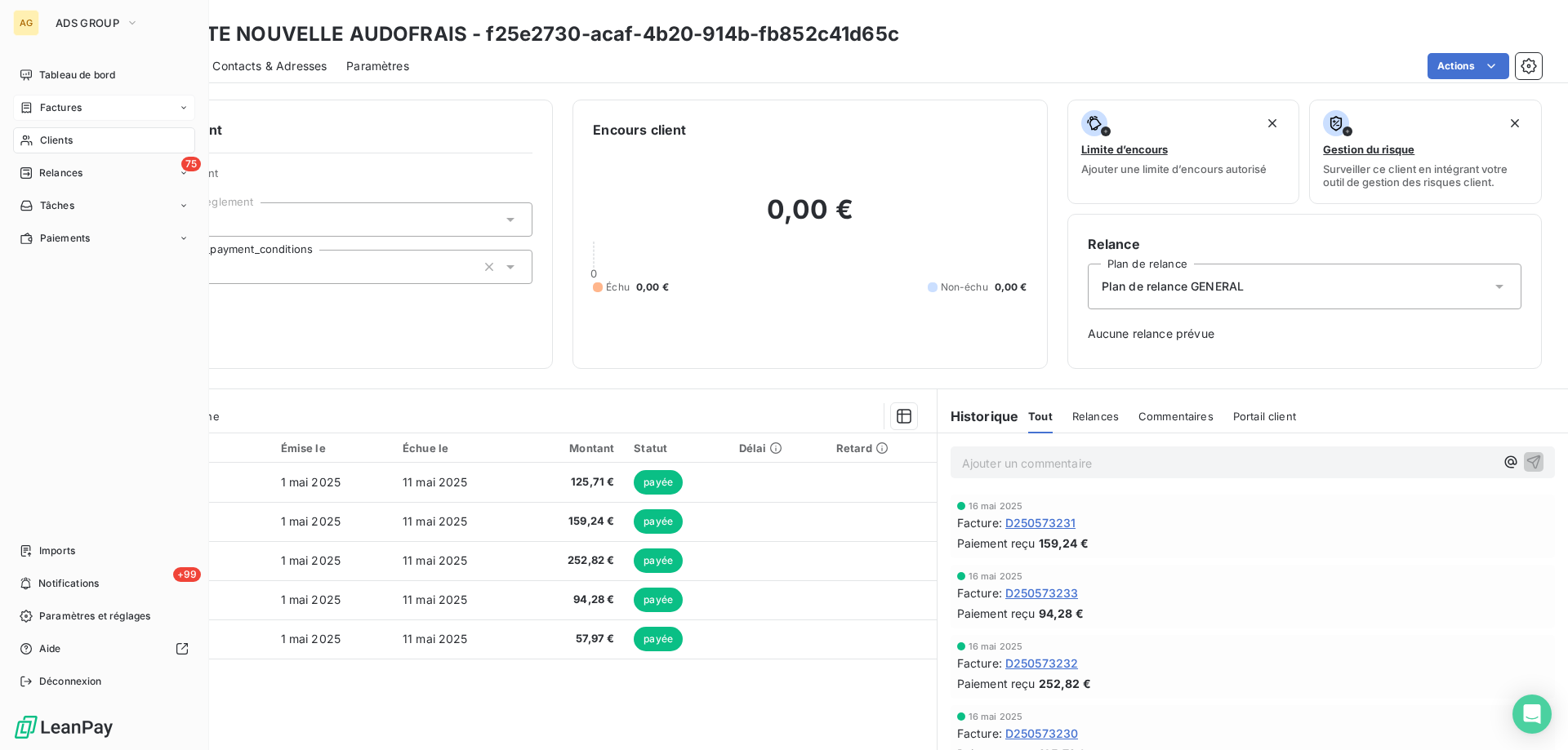
click at [54, 110] on span "Factures" at bounding box center [60, 107] width 41 height 14
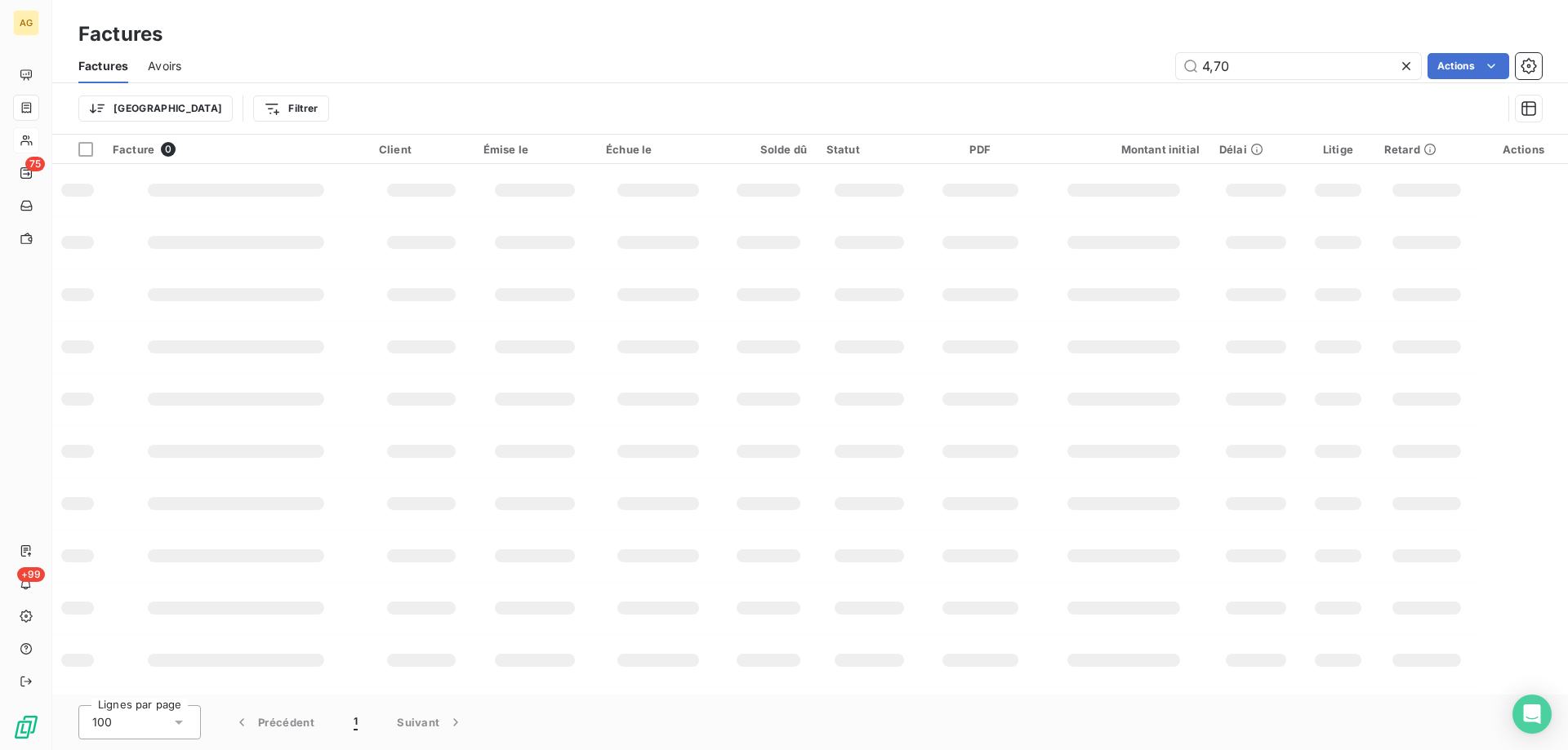
drag, startPoint x: 1272, startPoint y: 67, endPoint x: 1053, endPoint y: 54, distance: 219.4
click at [1053, 54] on div "4,70 Actions" at bounding box center [871, 66] width 1341 height 26
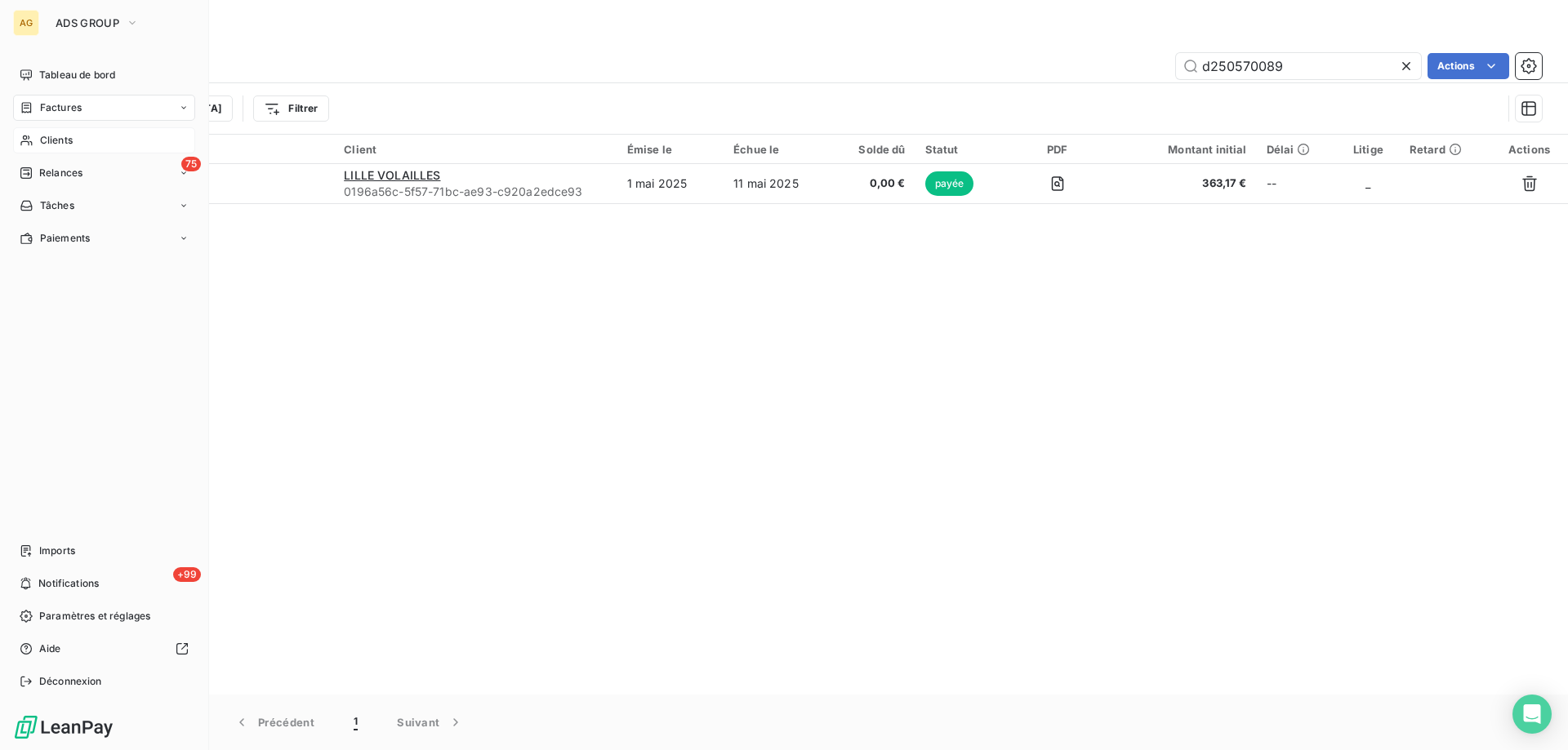
type input "d250570089"
click at [55, 139] on span "Clients" at bounding box center [56, 140] width 33 height 14
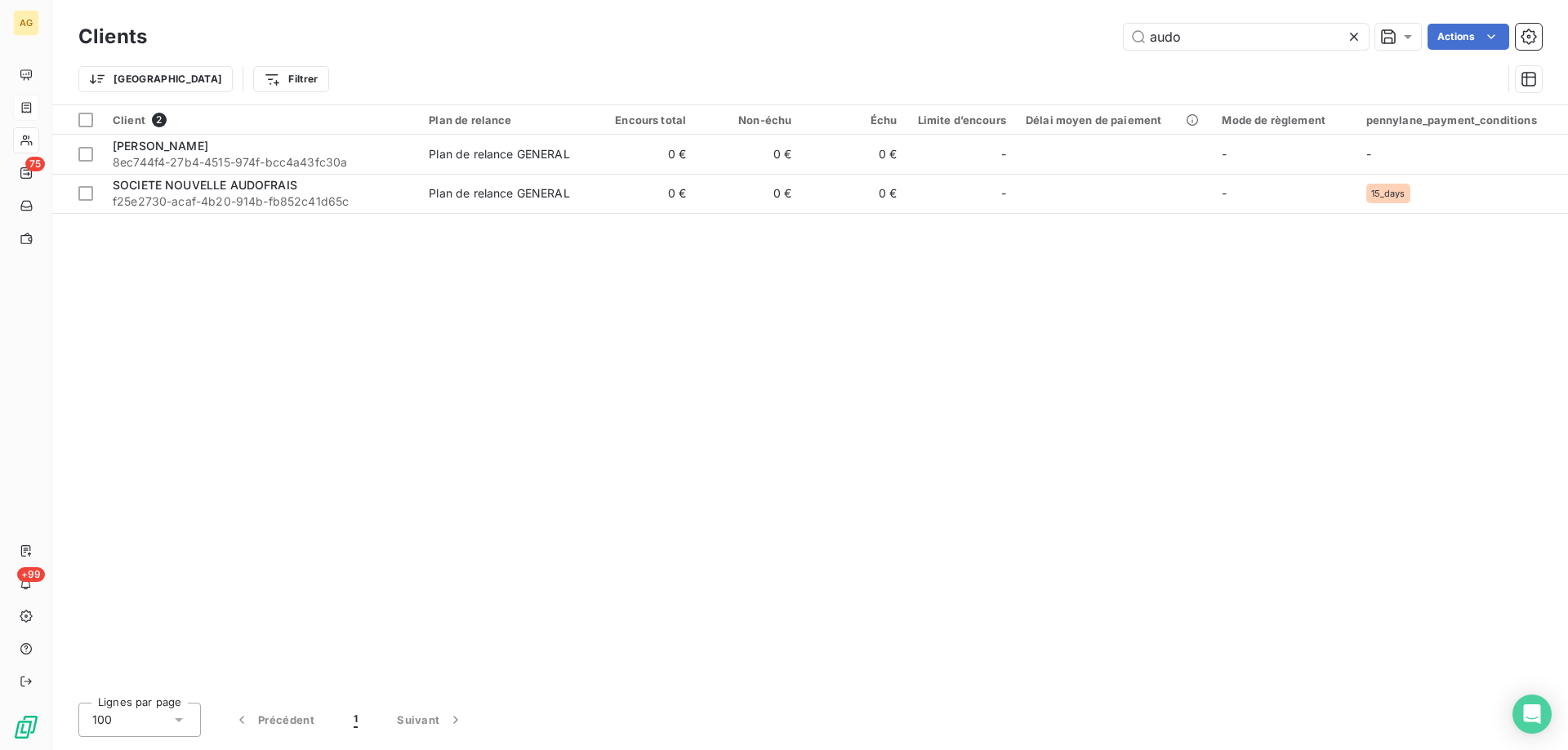
drag, startPoint x: 1102, startPoint y: 26, endPoint x: 946, endPoint y: 4, distance: 157.5
click at [955, 24] on div "audo Actions" at bounding box center [854, 36] width 1376 height 26
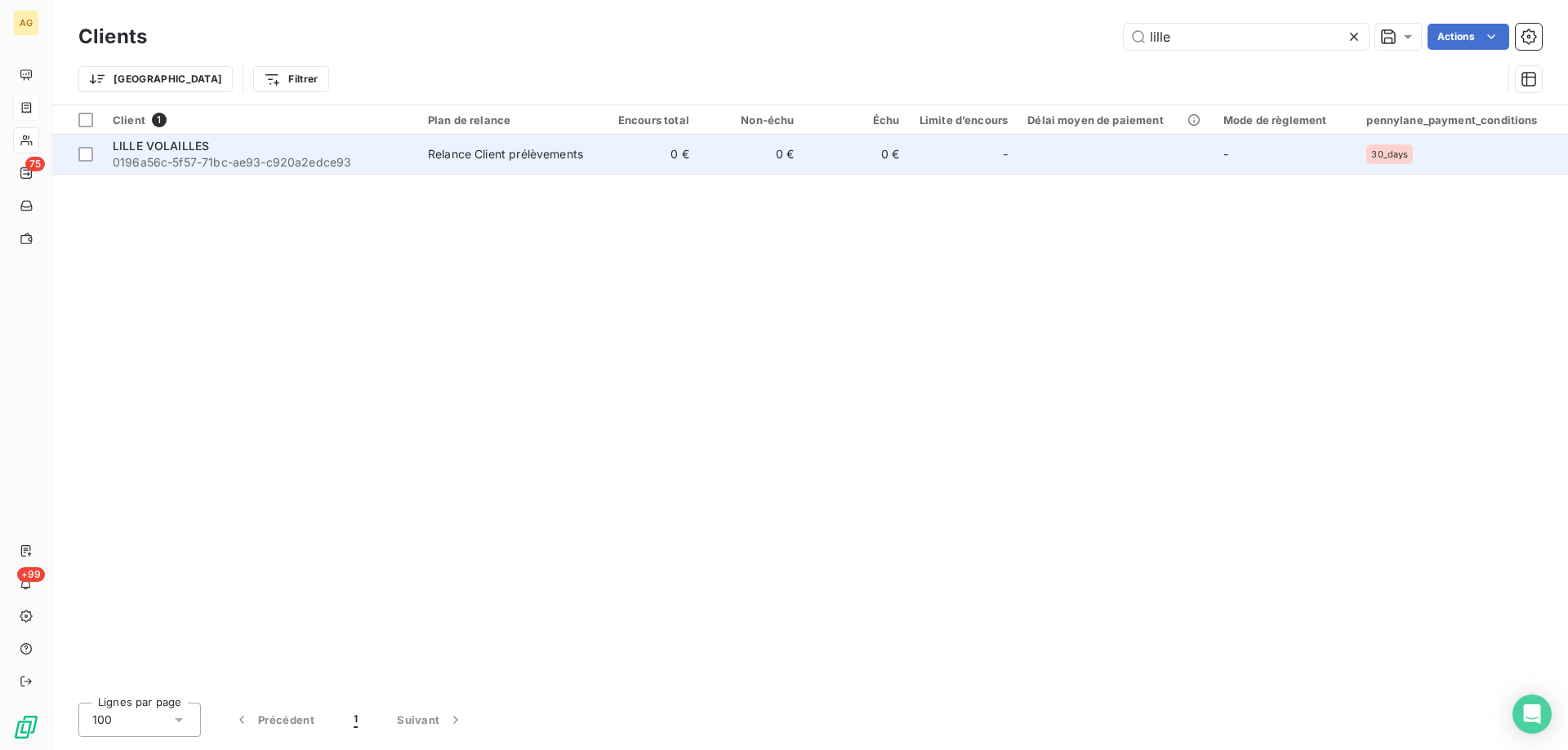
type input "lille"
click at [129, 159] on span "0196a56c-5f57-71bc-ae93-c920a2edce93" at bounding box center [261, 162] width 295 height 16
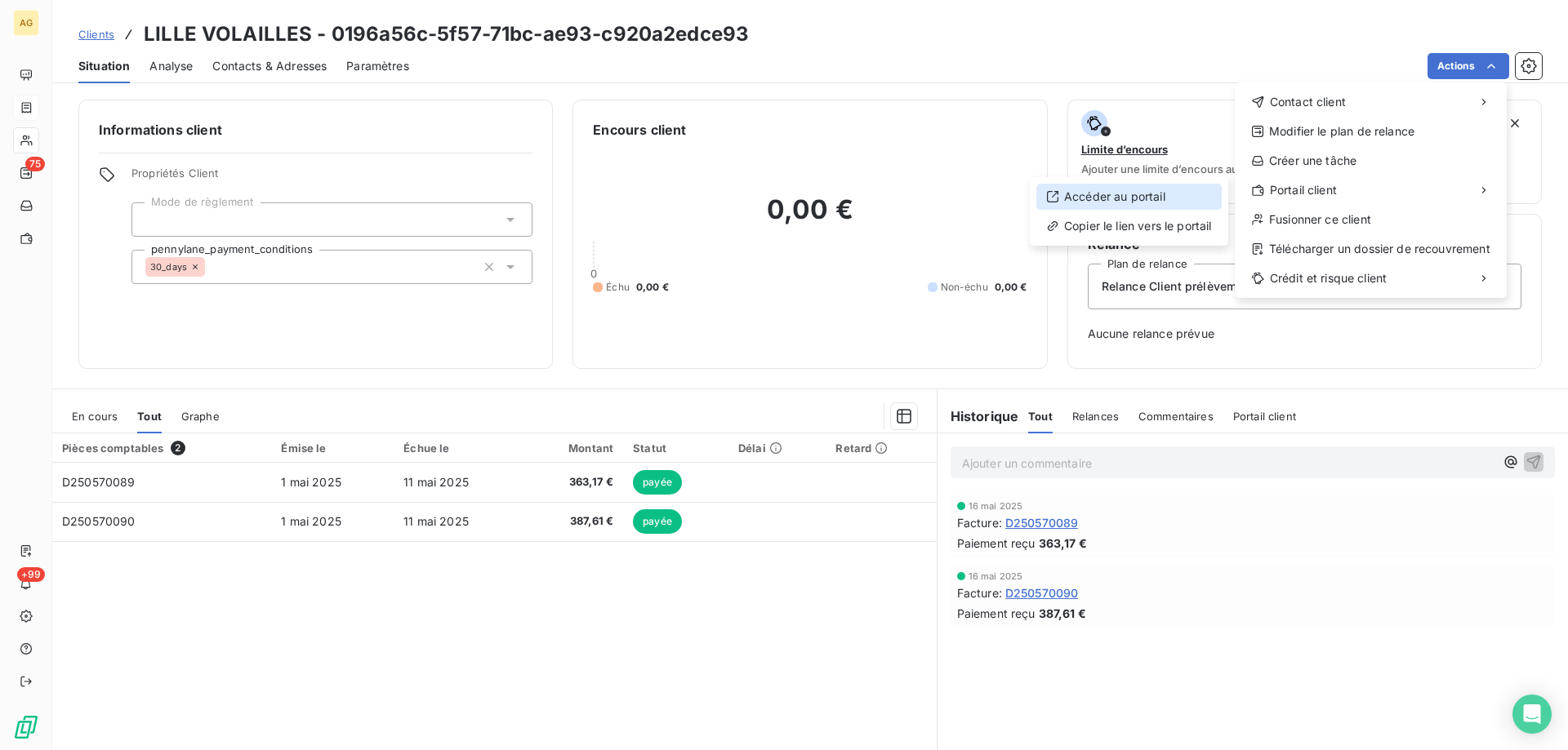
click at [1084, 201] on div "Accéder au portail" at bounding box center [1129, 197] width 186 height 26
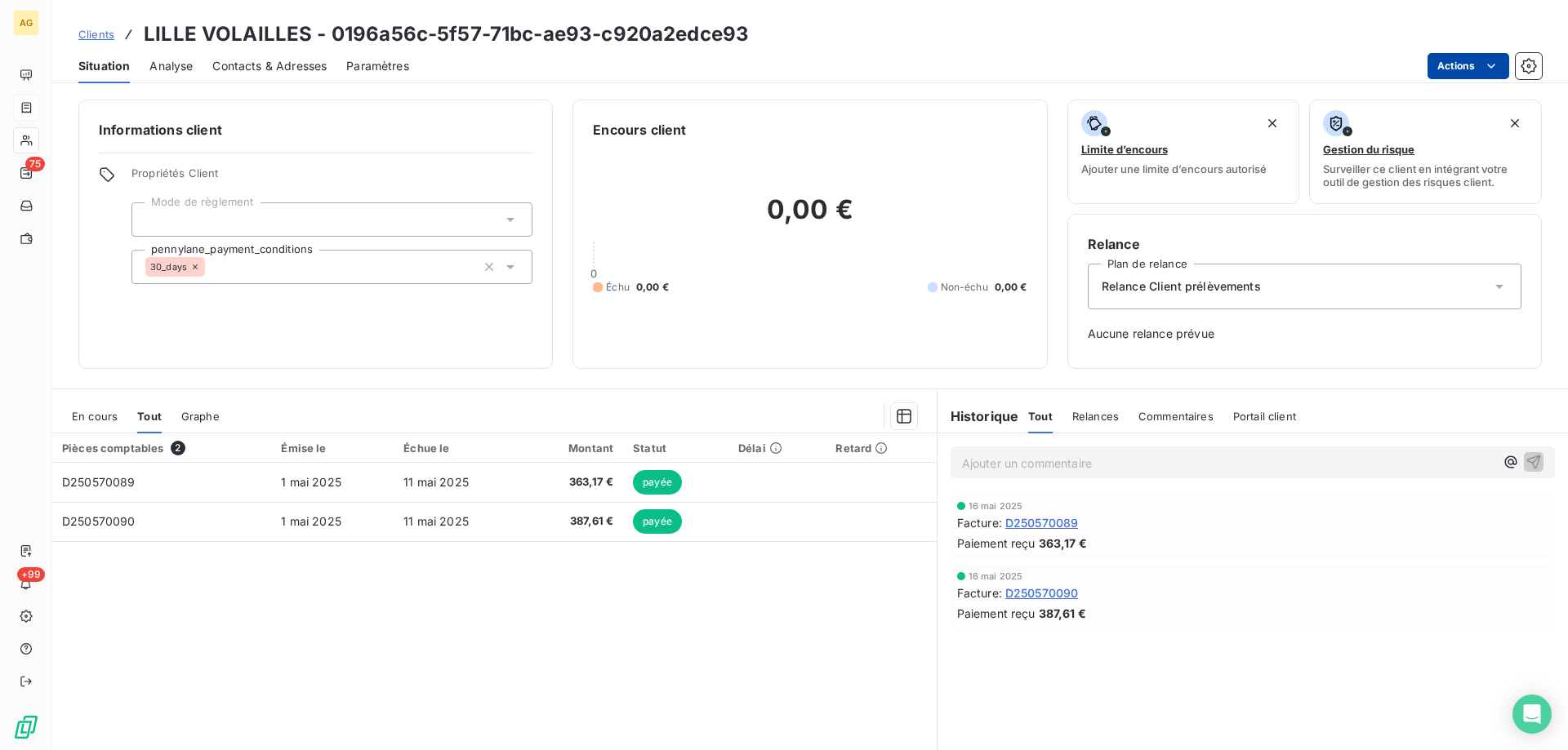
click at [1492, 77] on html "AG 75 +99 Clients LILLE VOLAILLES - 0196a56c-5f57-71bc-ae93-c920a2edce93 Situat…" at bounding box center [784, 375] width 1568 height 750
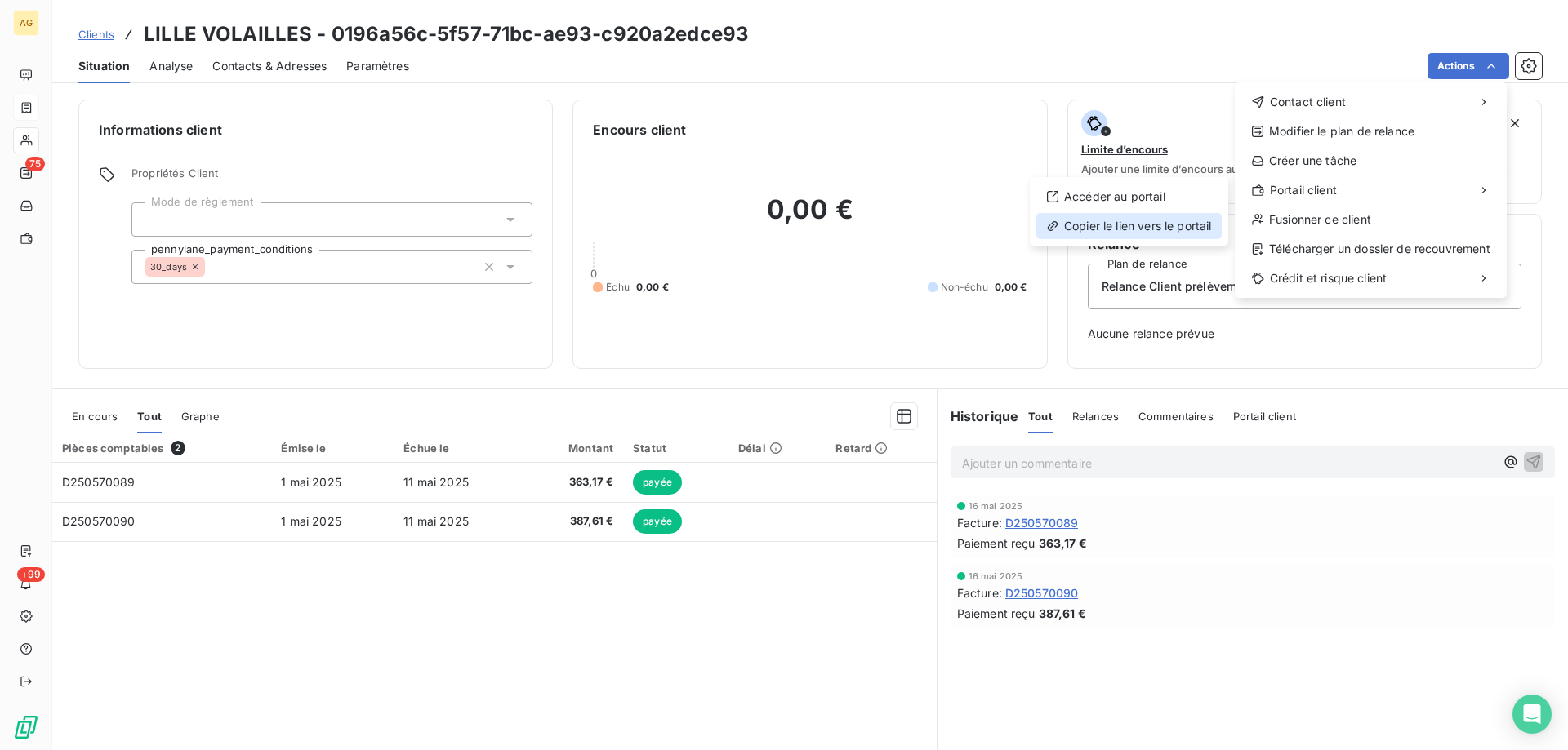
click at [1181, 229] on div "Copier le lien vers le portail" at bounding box center [1129, 226] width 186 height 26
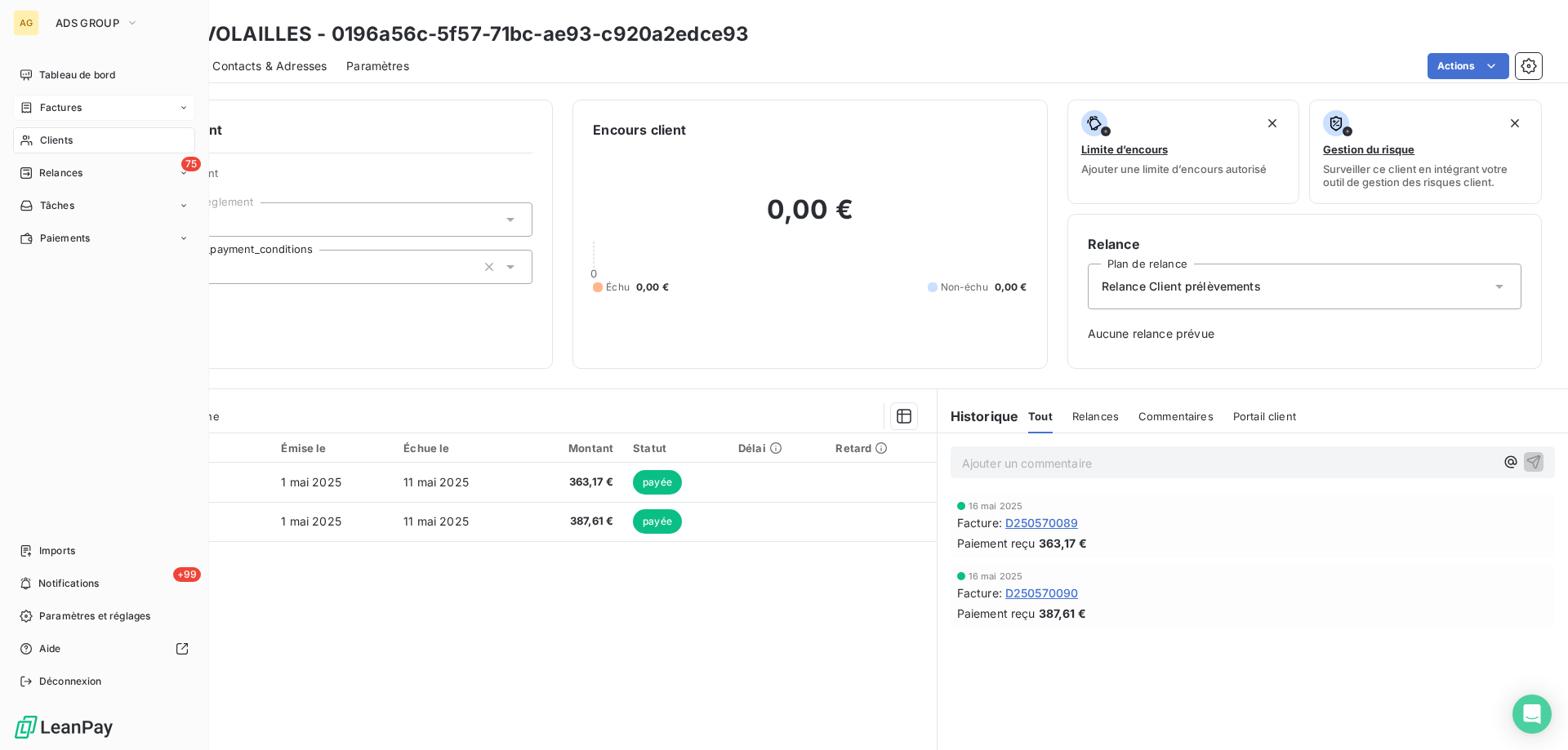
click at [47, 139] on span "Clients" at bounding box center [56, 140] width 33 height 14
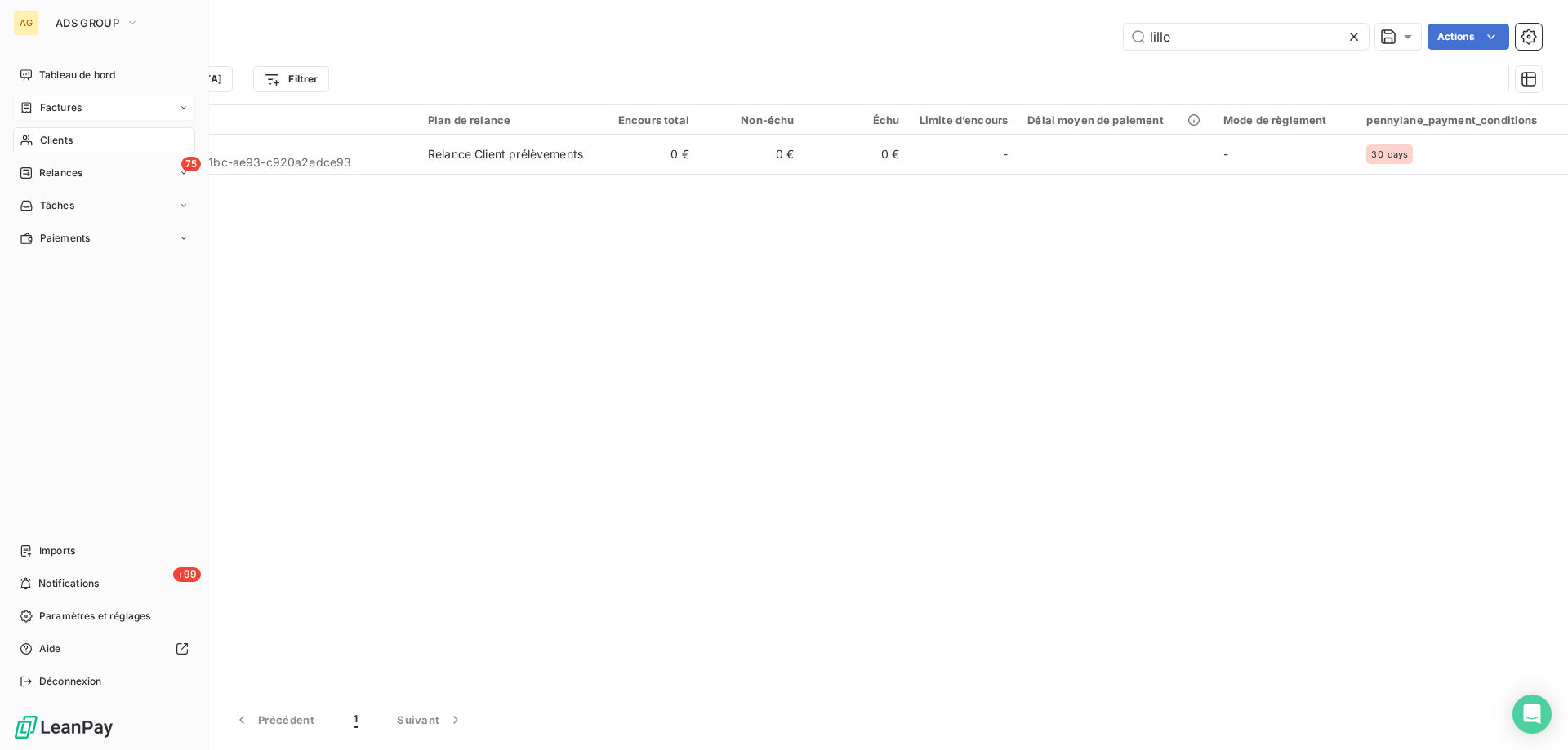
click at [58, 104] on span "Factures" at bounding box center [60, 107] width 41 height 14
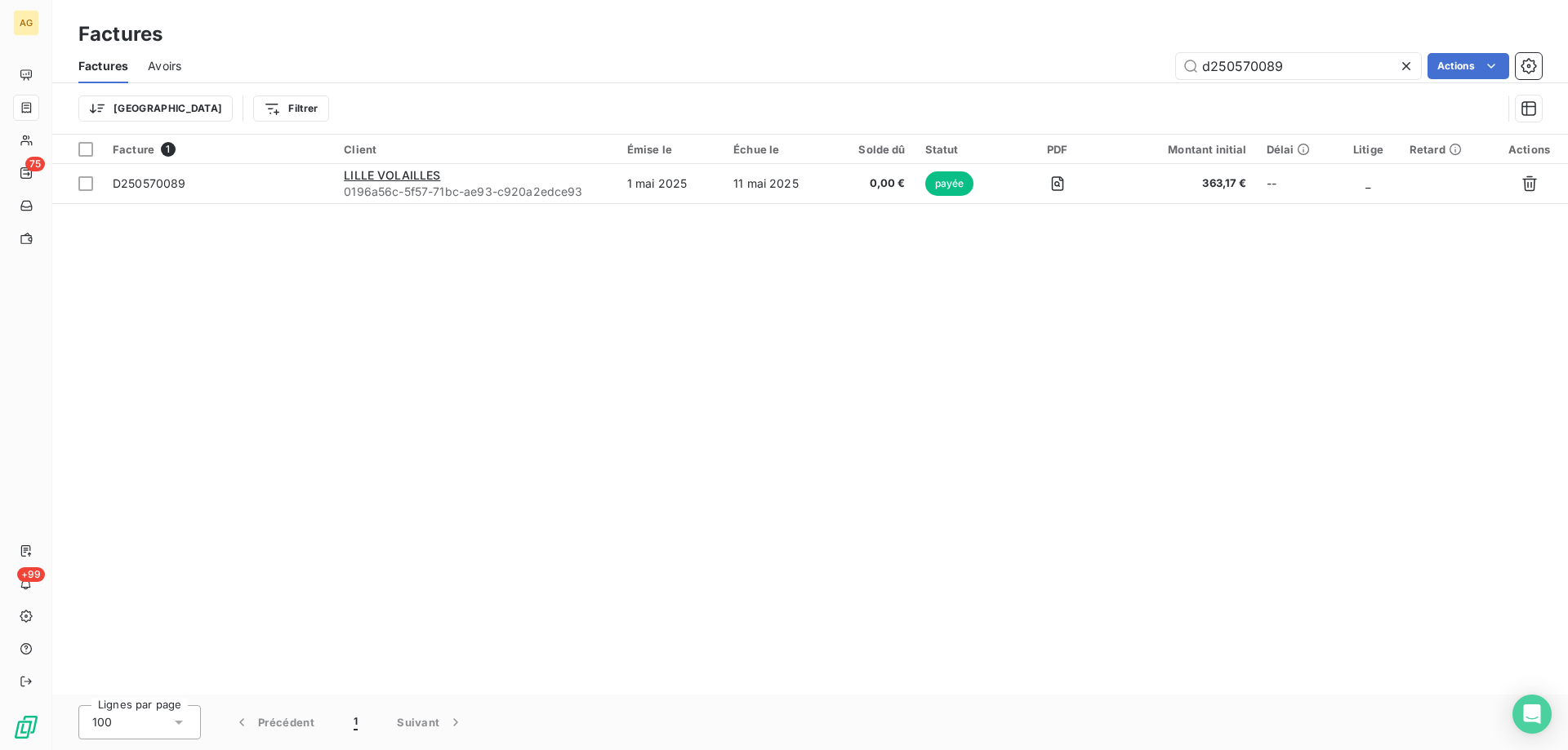
drag, startPoint x: 1268, startPoint y: 67, endPoint x: 890, endPoint y: 67, distance: 378.0
click at [892, 67] on div "d250570089 Actions" at bounding box center [871, 66] width 1341 height 26
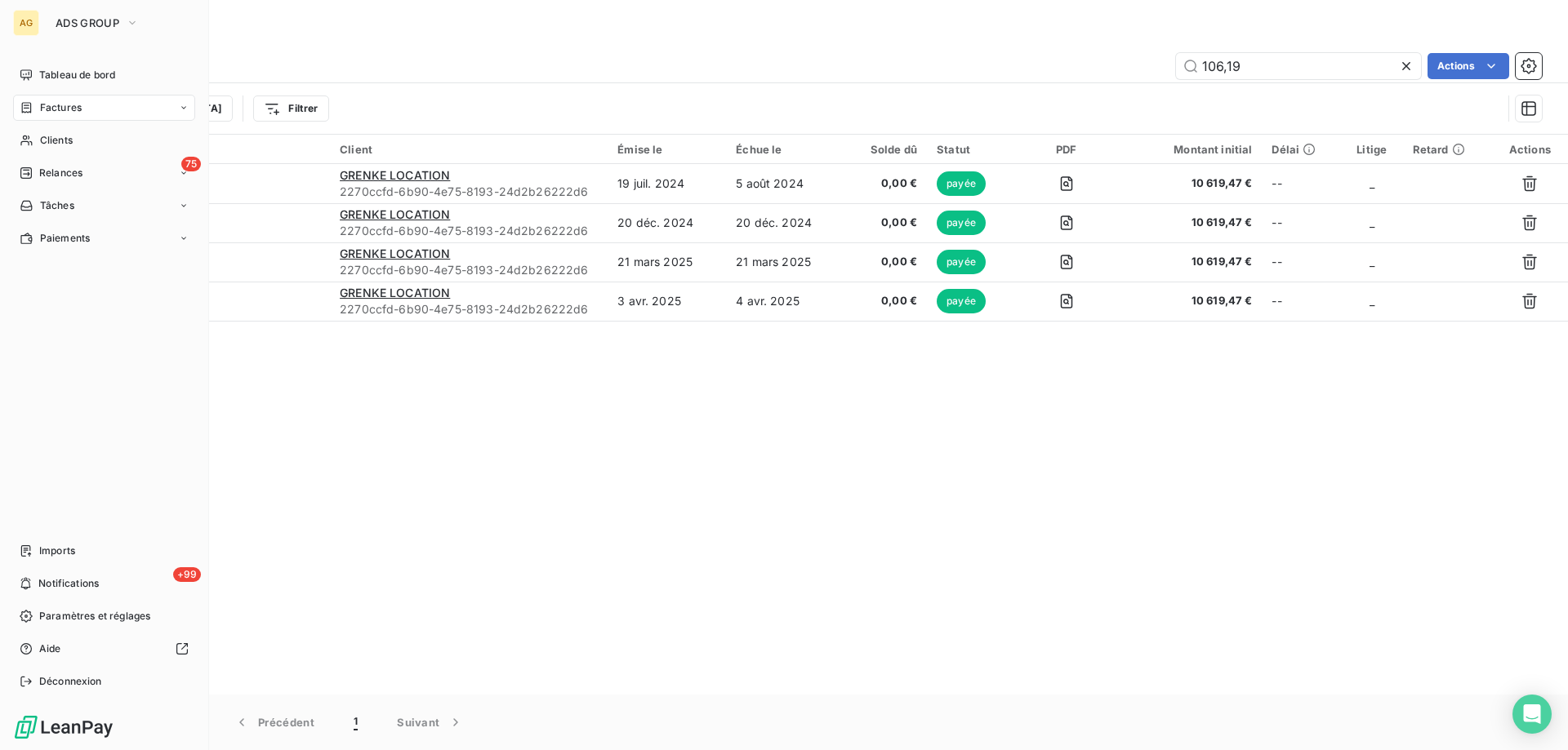
click at [57, 102] on span "Factures" at bounding box center [60, 107] width 41 height 14
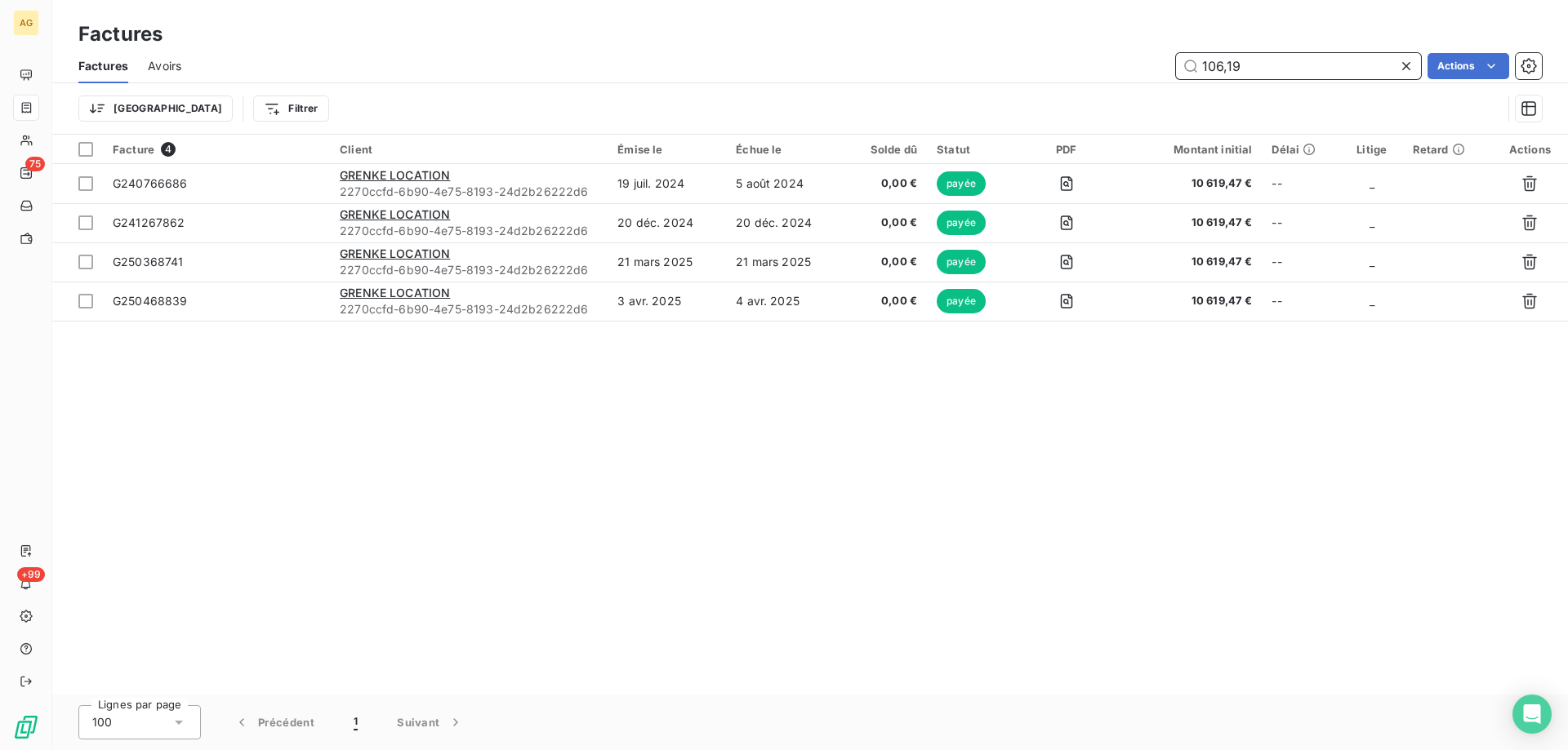
drag, startPoint x: 1251, startPoint y: 59, endPoint x: 1165, endPoint y: 54, distance: 86.1
click at [1165, 54] on div "106,19 Actions" at bounding box center [871, 66] width 1341 height 26
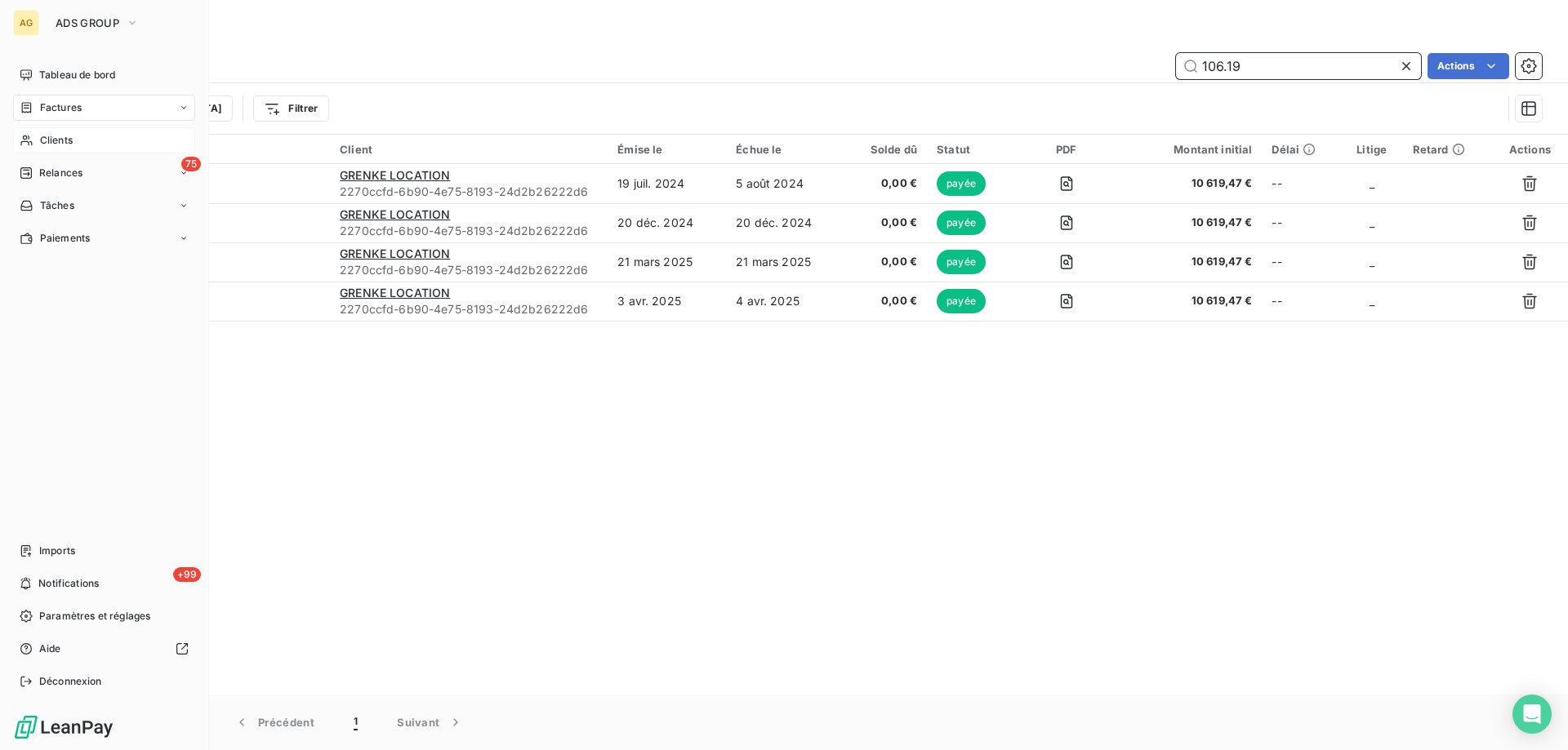
type input "106.19"
click at [51, 135] on span "Clients" at bounding box center [56, 140] width 33 height 14
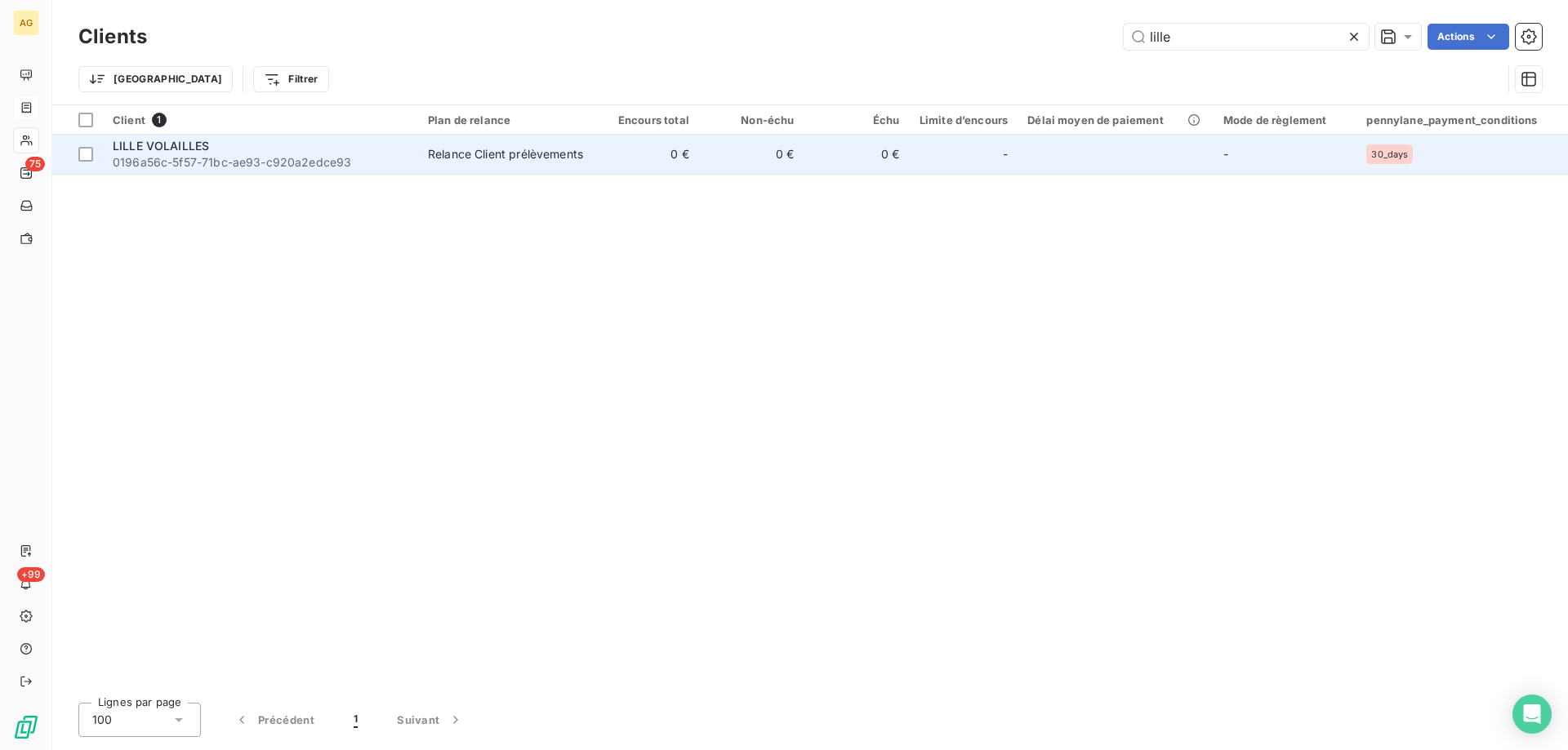
click at [215, 152] on div "LILLE VOLAILLES" at bounding box center [261, 146] width 295 height 16
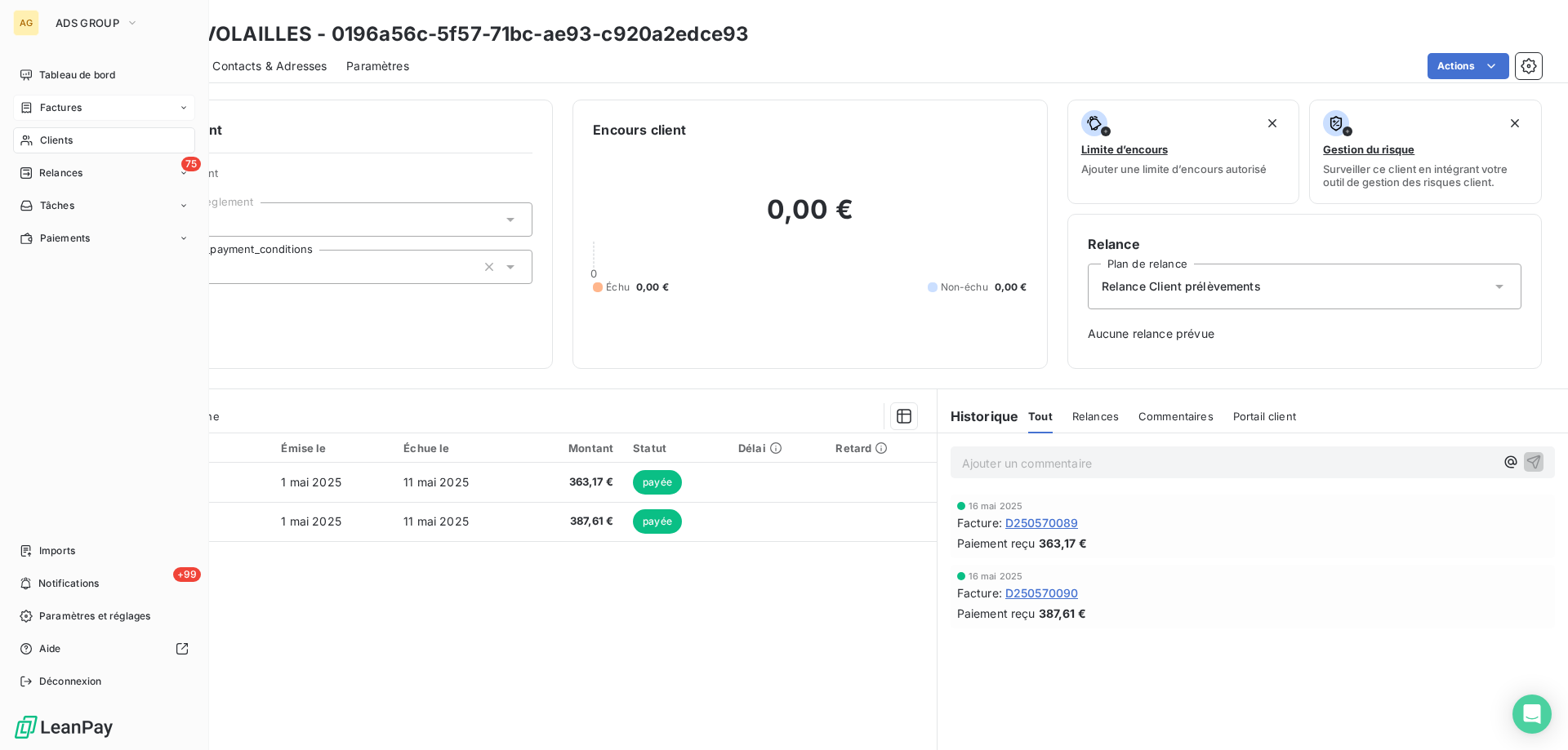
click at [48, 140] on span "Clients" at bounding box center [56, 140] width 33 height 14
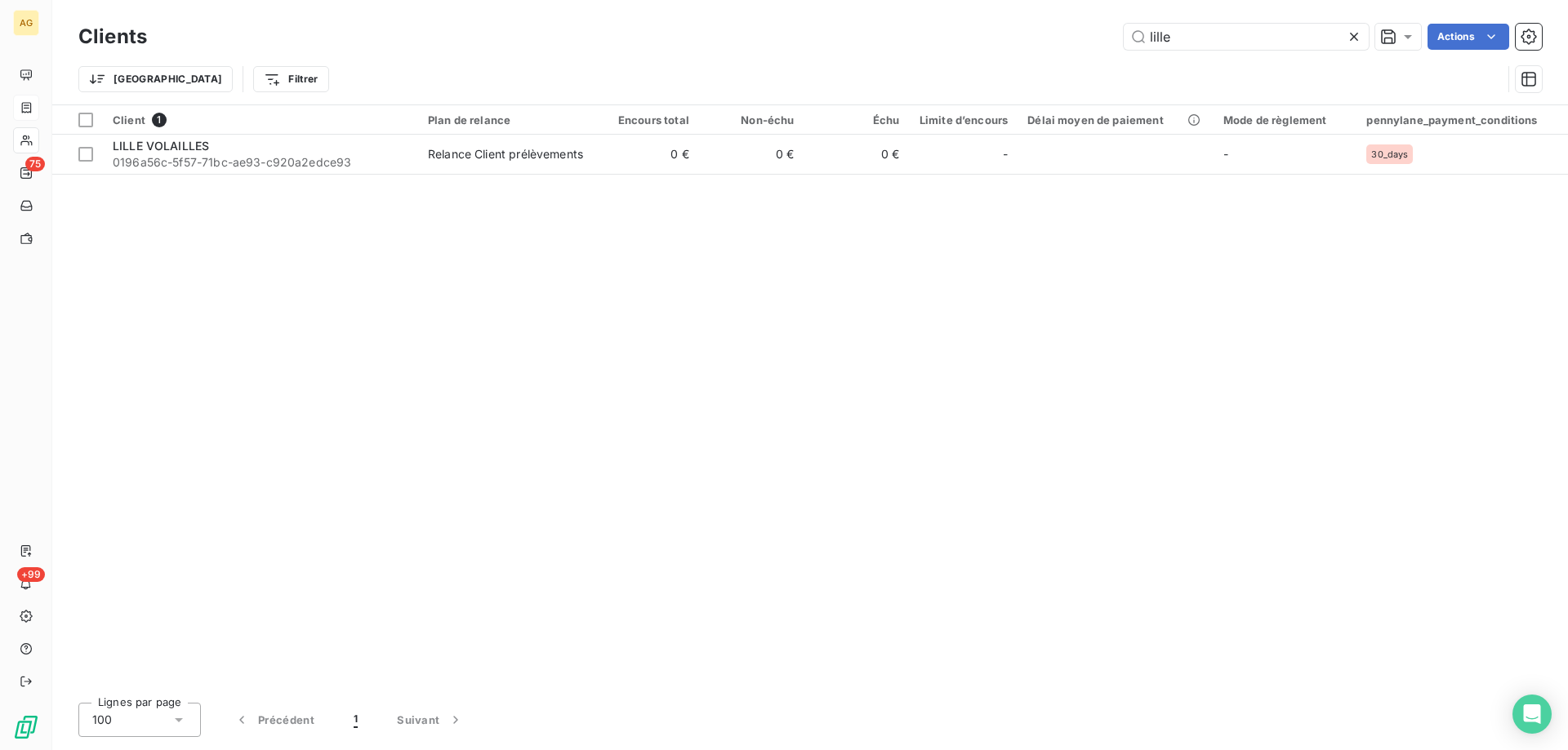
drag, startPoint x: 1225, startPoint y: 40, endPoint x: 981, endPoint y: 52, distance: 244.3
click at [1008, 58] on div "Clients lille Actions Trier Filtrer" at bounding box center [810, 62] width 1463 height 85
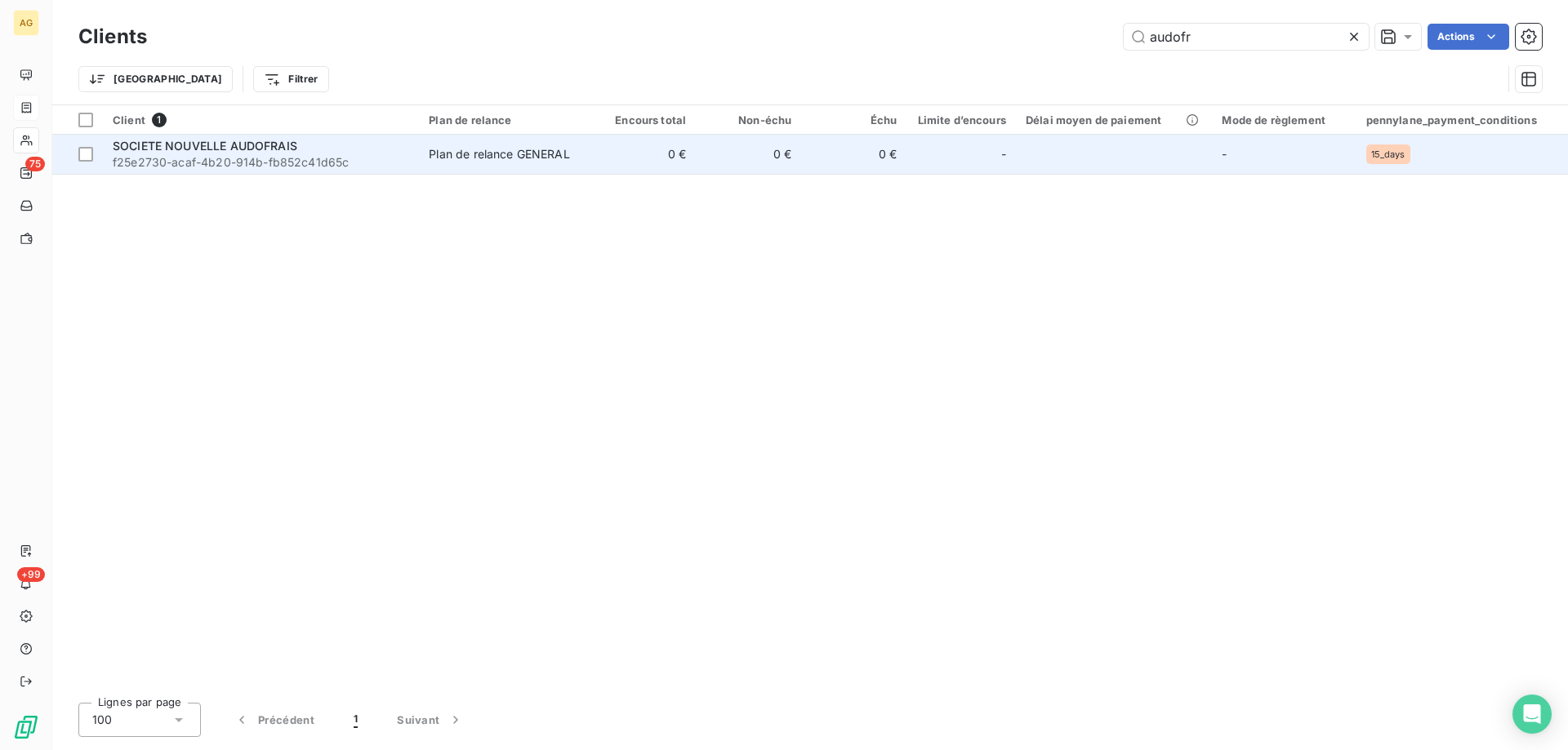
type input "audofr"
click at [219, 158] on span "f25e2730-acaf-4b20-914b-fb852c41d65c" at bounding box center [261, 162] width 296 height 16
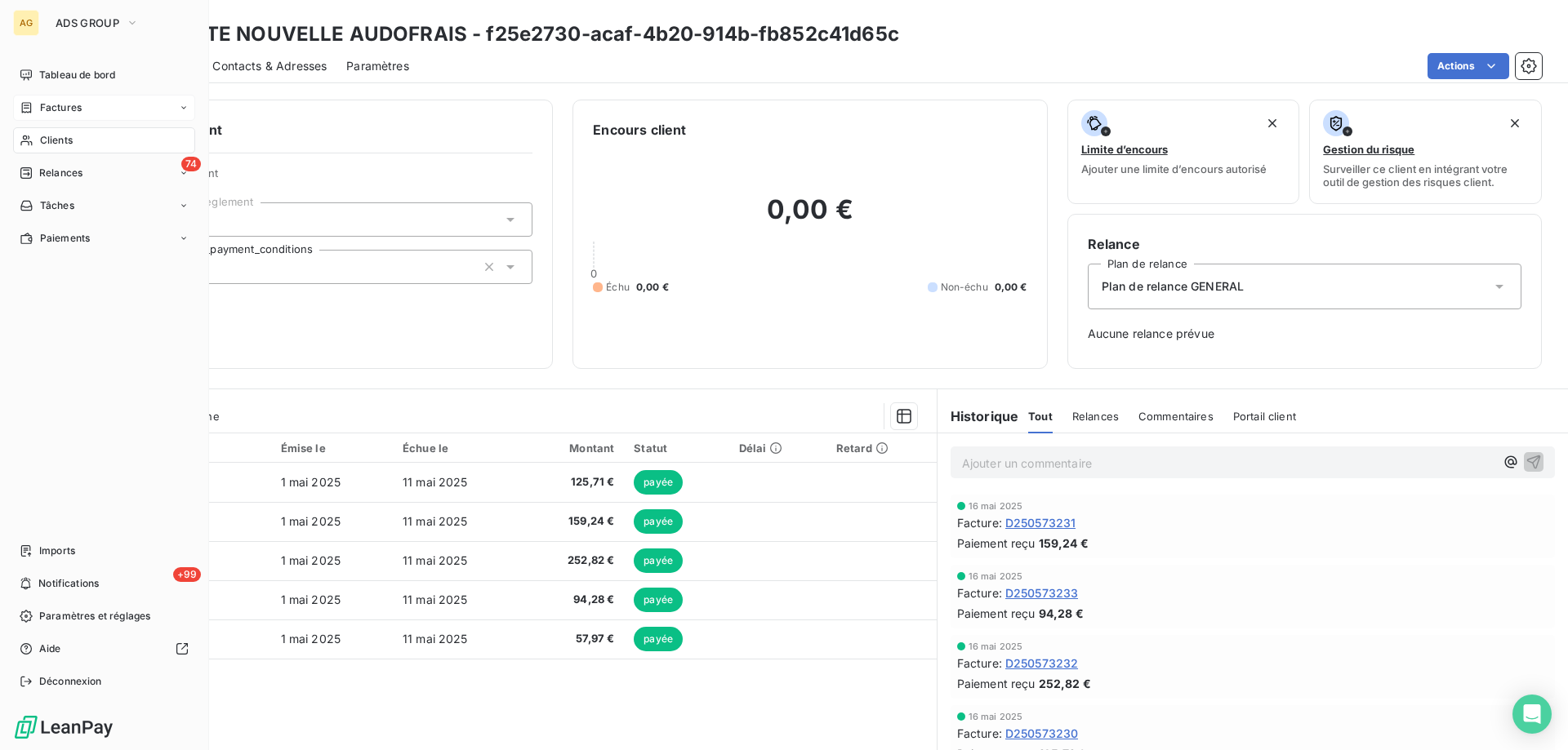
click at [60, 143] on span "Clients" at bounding box center [56, 140] width 33 height 14
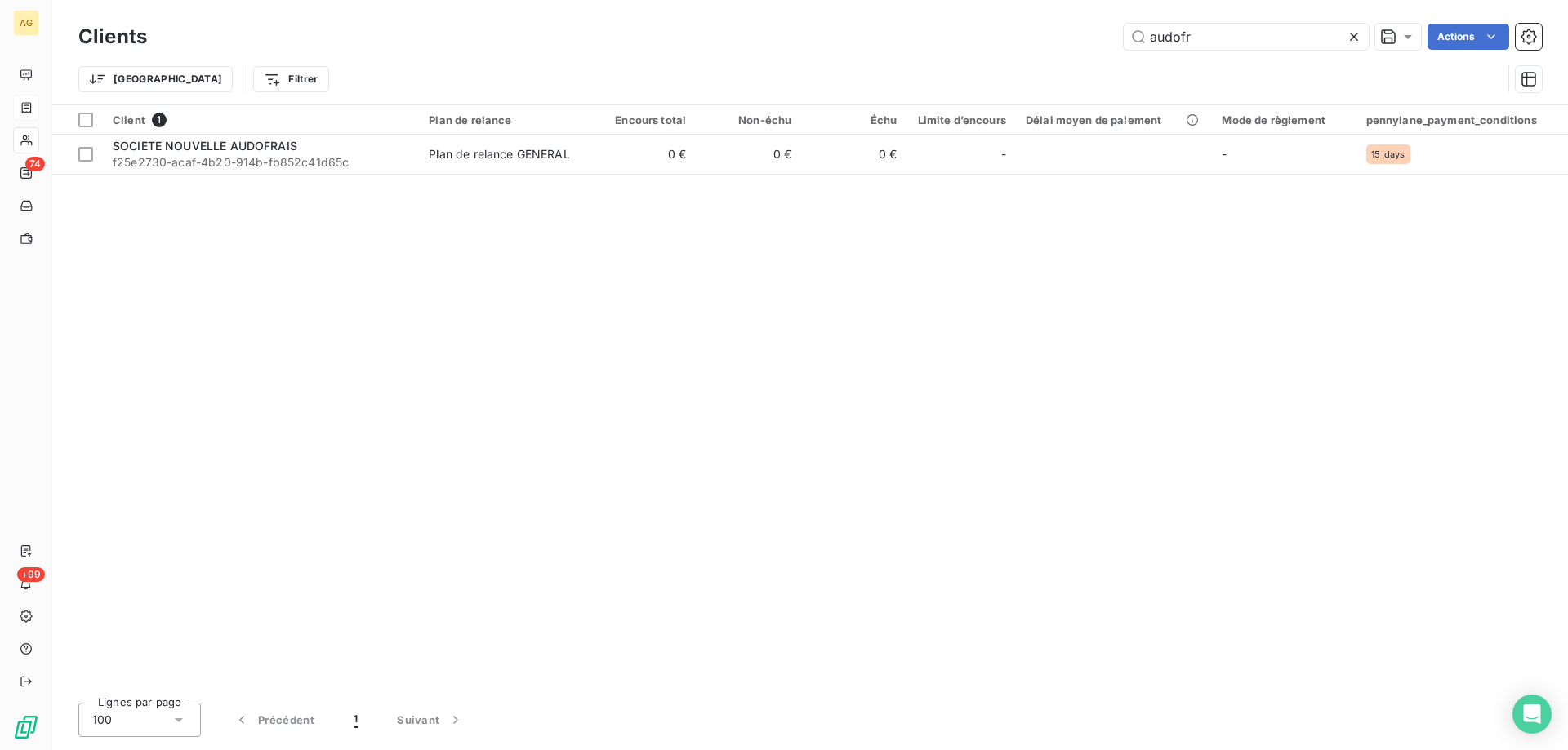
drag, startPoint x: 1214, startPoint y: 34, endPoint x: 992, endPoint y: 38, distance: 222.0
click at [999, 46] on div "audofr Actions" at bounding box center [854, 36] width 1376 height 26
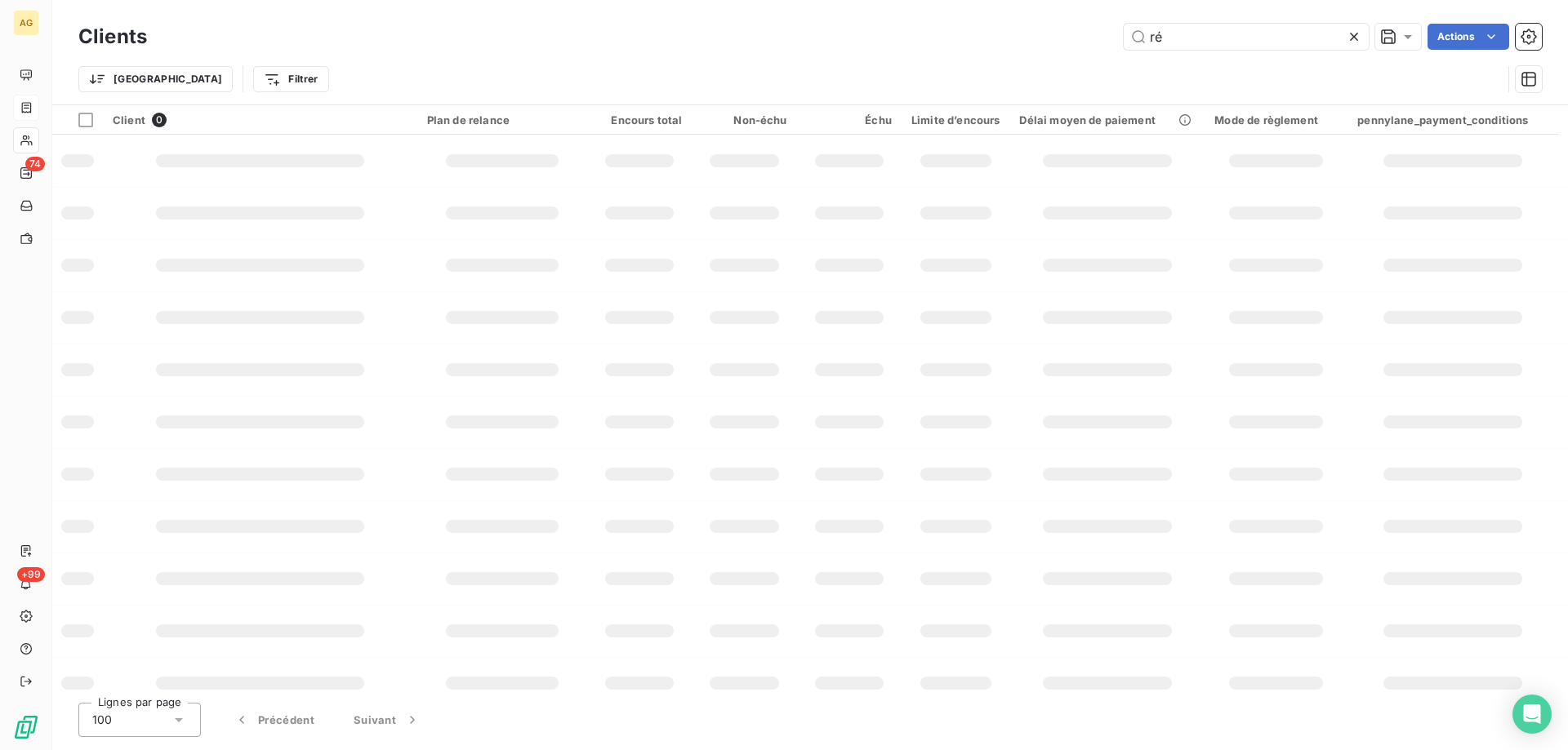
type input "r"
